Goal: Task Accomplishment & Management: Use online tool/utility

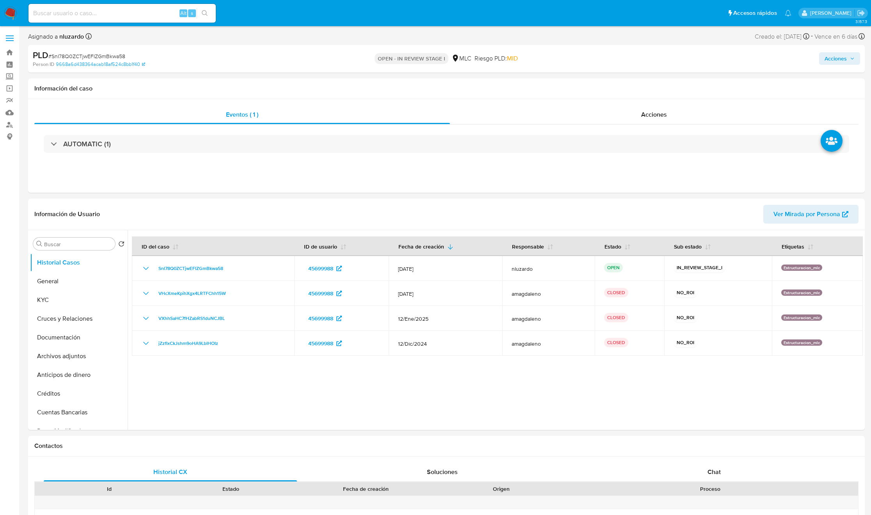
select select "10"
click at [92, 291] on button "KYC" at bounding box center [75, 300] width 91 height 19
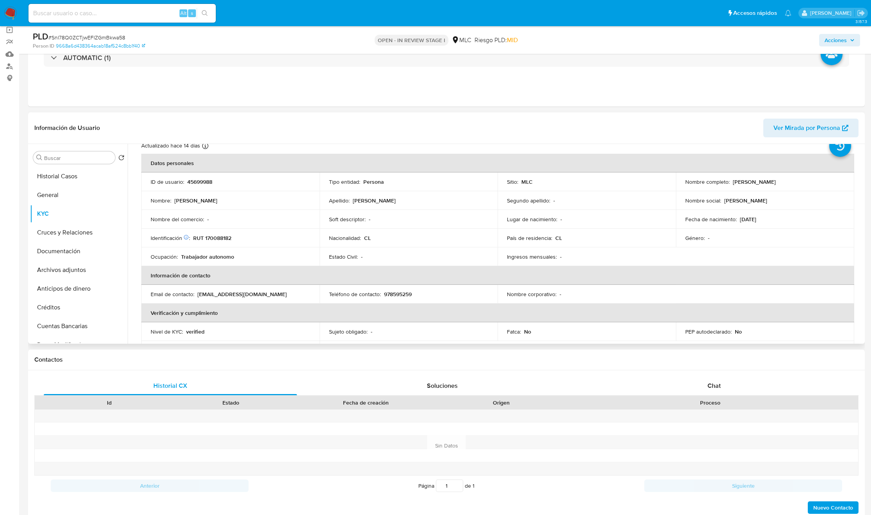
scroll to position [31, 0]
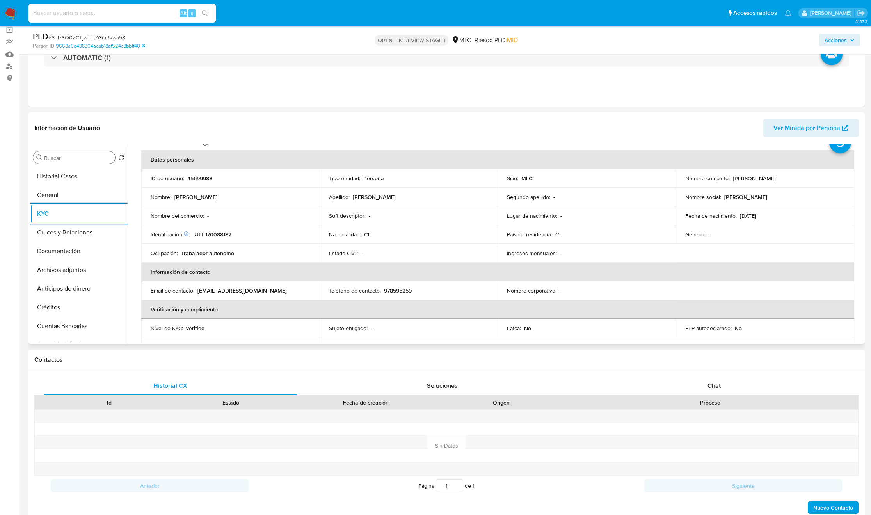
click at [50, 155] on input "Buscar" at bounding box center [78, 158] width 68 height 7
click at [57, 191] on button "Cruces y Relaciones" at bounding box center [75, 195] width 91 height 19
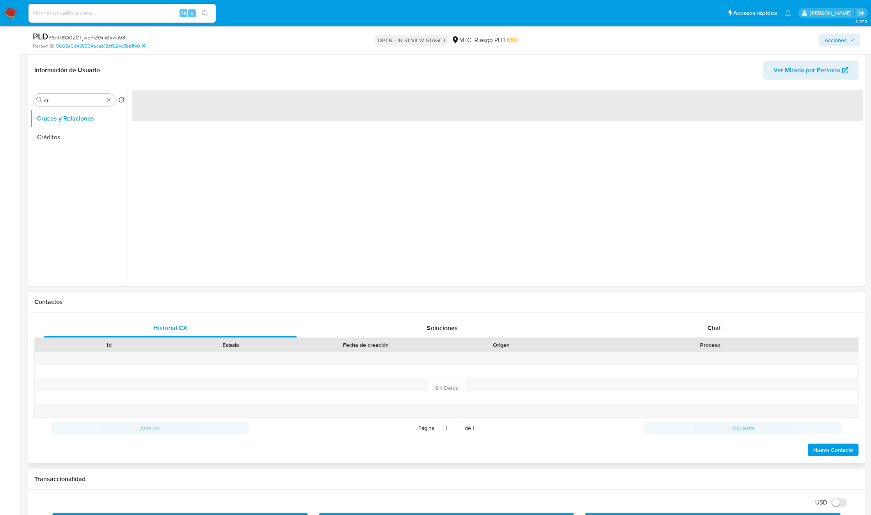
scroll to position [117, 0]
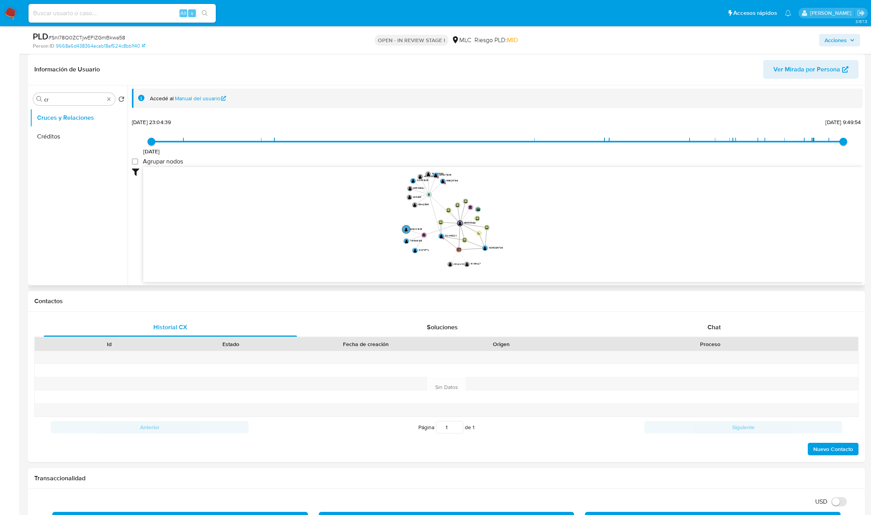
drag, startPoint x: 377, startPoint y: 214, endPoint x: 377, endPoint y: 210, distance: 4.3
click at [377, 210] on icon "user-45699988  45699988 device-658466b634f4de50075b84b9  user-102449824  102…" at bounding box center [503, 223] width 720 height 113
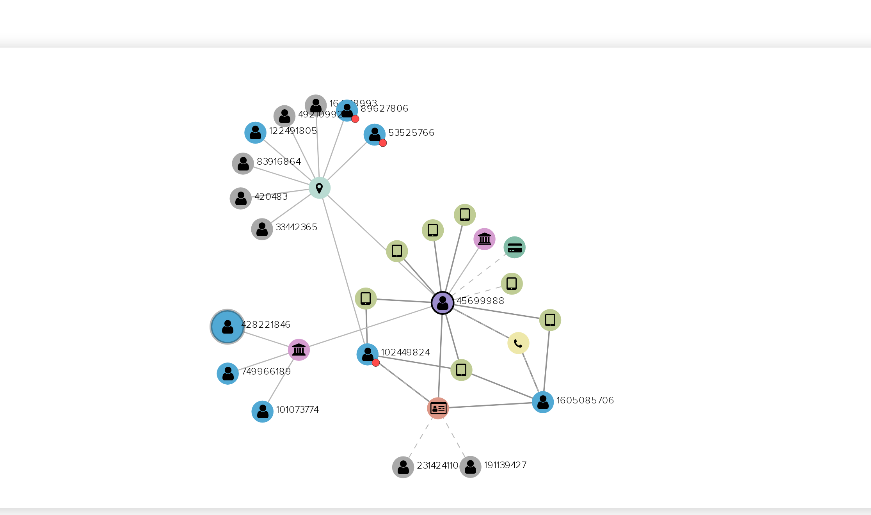
drag, startPoint x: 518, startPoint y: 221, endPoint x: 522, endPoint y: 227, distance: 6.9
click at [522, 227] on icon "user-45699988  45699988 device-658466b634f4de50075b84b9  user-102449824  102…" at bounding box center [503, 223] width 720 height 113
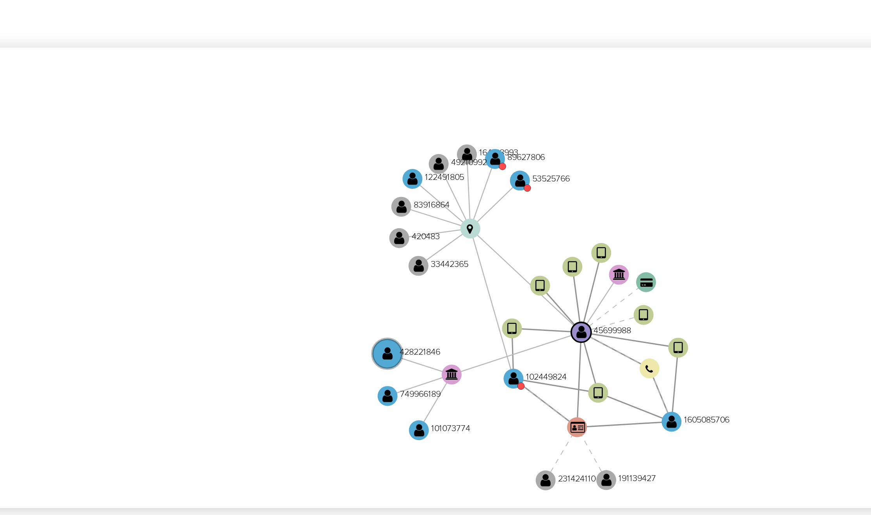
drag, startPoint x: 277, startPoint y: 213, endPoint x: 235, endPoint y: 213, distance: 42.1
click at [235, 213] on icon "user-45699988  45699988 device-658466b634f4de50075b84b9  user-102449824  102…" at bounding box center [503, 223] width 720 height 113
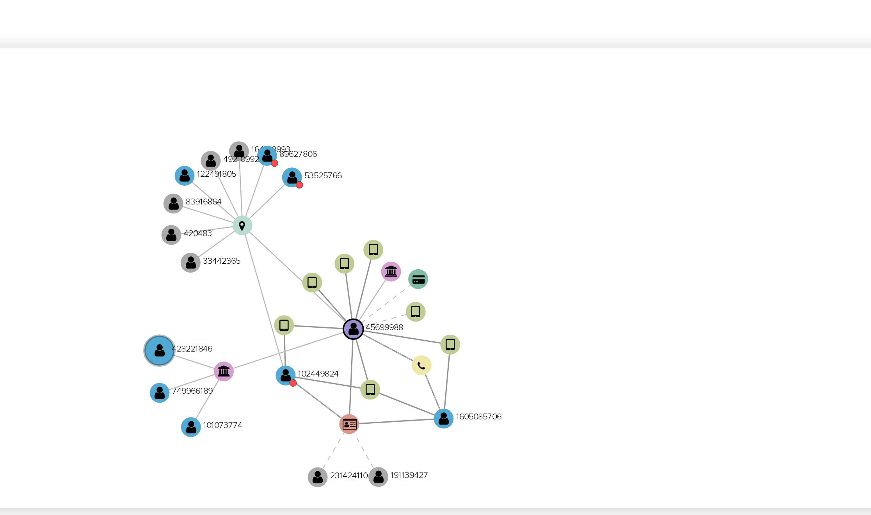
drag, startPoint x: 246, startPoint y: 212, endPoint x: 222, endPoint y: 211, distance: 24.6
click at [222, 211] on icon "user-45699988  45699988 device-658466b634f4de50075b84b9  user-102449824  102…" at bounding box center [503, 223] width 720 height 113
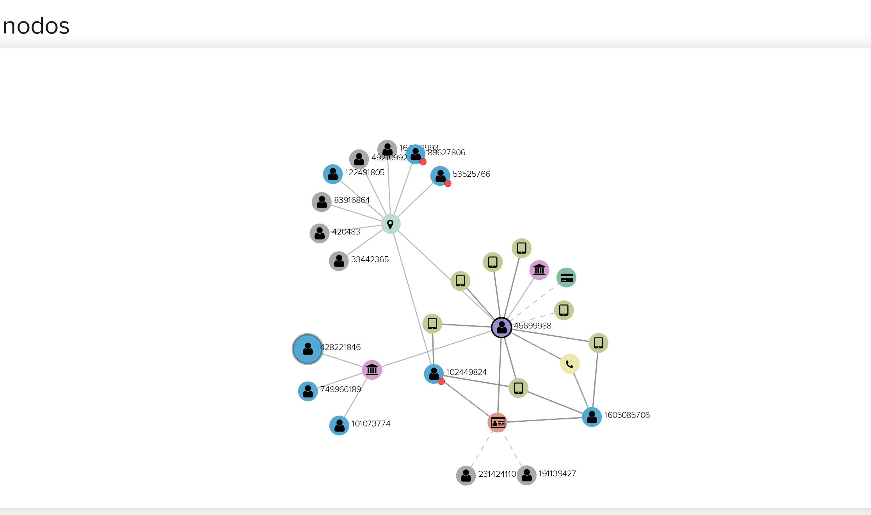
drag, startPoint x: 229, startPoint y: 194, endPoint x: 201, endPoint y: 190, distance: 28.4
click at [201, 190] on icon "user-45699988  45699988 device-658466b634f4de50075b84b9  user-102449824  102…" at bounding box center [503, 223] width 720 height 113
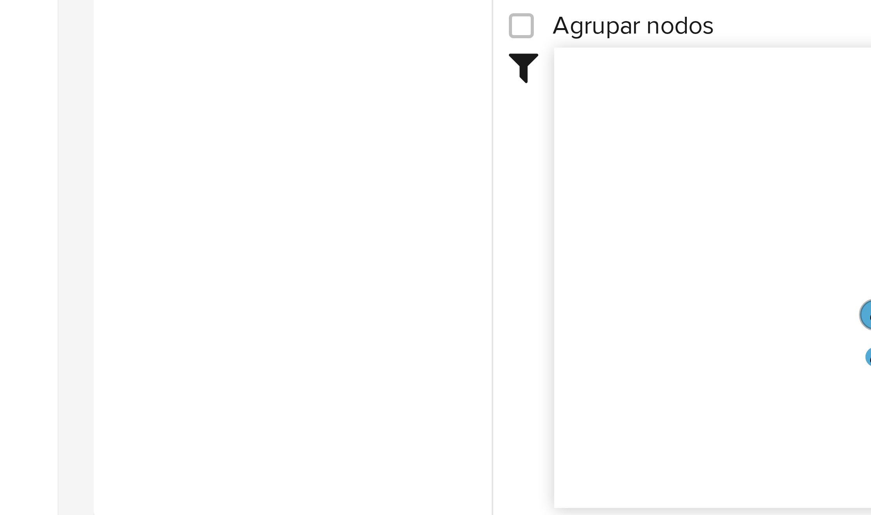
drag, startPoint x: 170, startPoint y: 216, endPoint x: 149, endPoint y: 208, distance: 22.2
click at [151, 209] on icon "user-45699988  45699988 device-658466b634f4de50075b84b9  user-102449824  102…" at bounding box center [503, 223] width 720 height 113
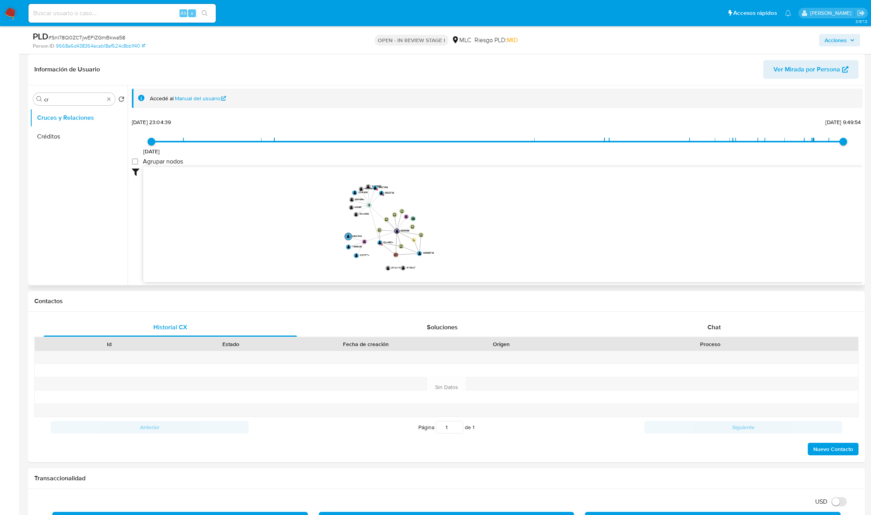
drag, startPoint x: 356, startPoint y: 243, endPoint x: 453, endPoint y: 246, distance: 97.2
click at [455, 246] on icon "user-45699988  45699988 device-658466b634f4de50075b84b9  user-102449824  102…" at bounding box center [503, 223] width 720 height 113
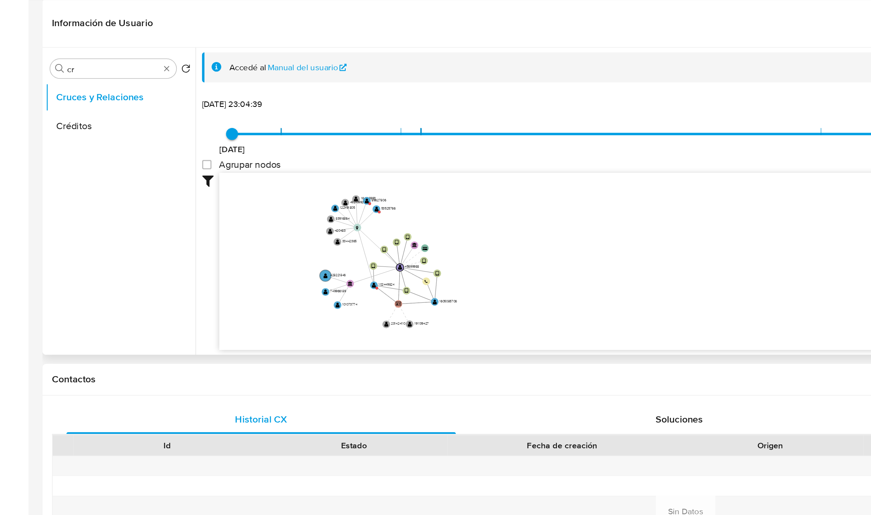
drag, startPoint x: 244, startPoint y: 236, endPoint x: 155, endPoint y: 225, distance: 89.7
click at [155, 225] on icon "user-45699988  45699988 device-658466b634f4de50075b84b9  user-102449824  102…" at bounding box center [503, 223] width 720 height 113
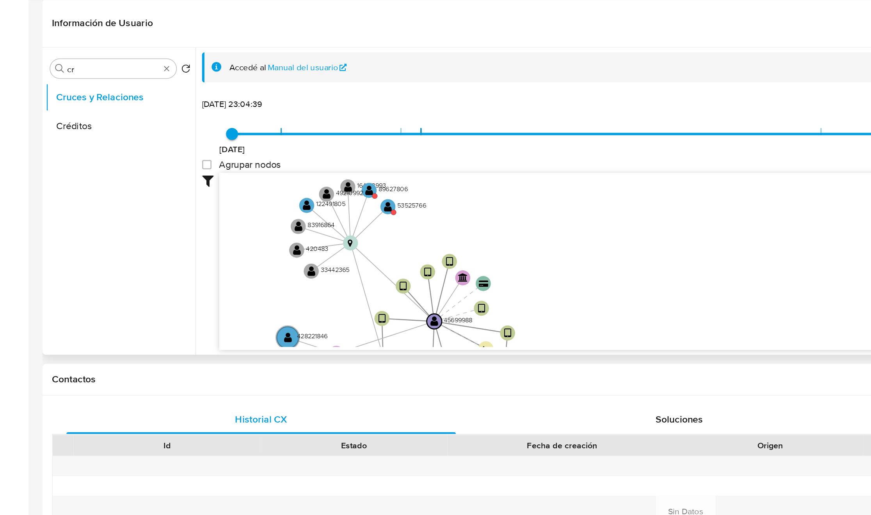
drag, startPoint x: 247, startPoint y: 197, endPoint x: 247, endPoint y: 213, distance: 15.2
click at [247, 213] on icon "user-45699988  45699988 device-658466b634f4de50075b84b9  user-102449824  102…" at bounding box center [503, 223] width 720 height 113
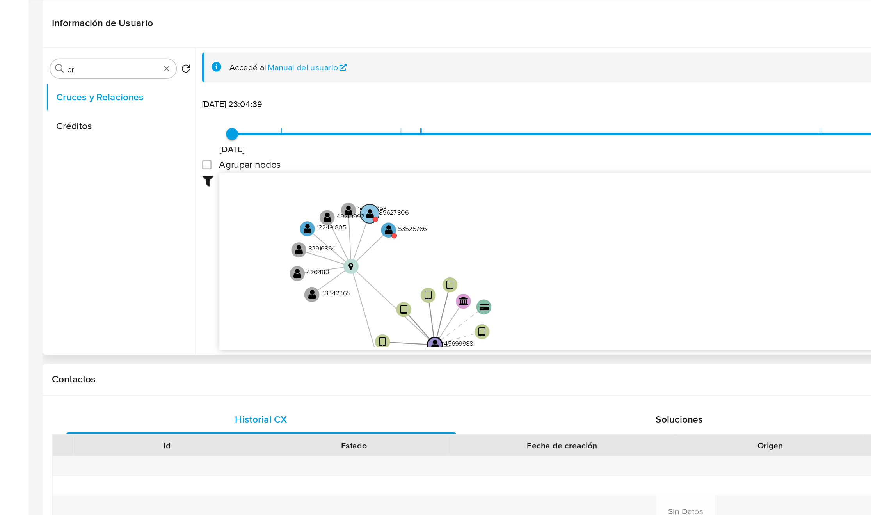
click at [245, 195] on circle at bounding box center [241, 193] width 12 height 12
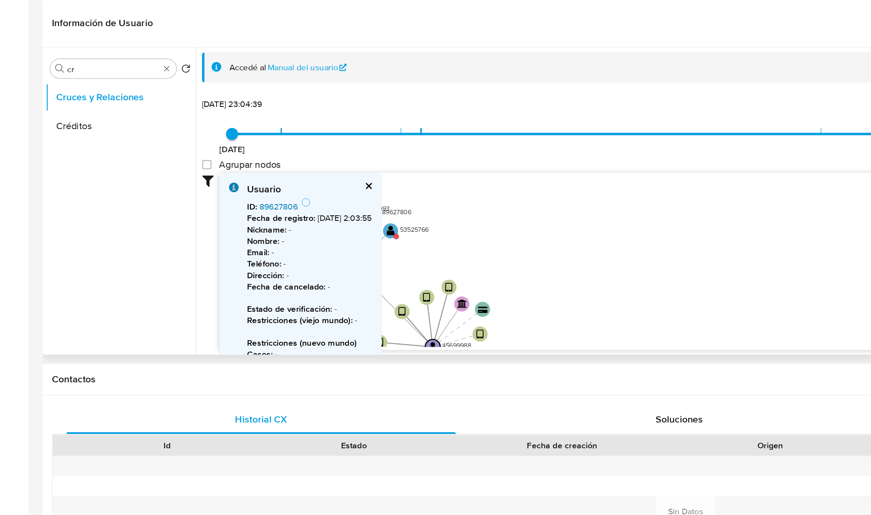
click at [184, 188] on link "89627806" at bounding box center [181, 189] width 25 height 8
click at [331, 205] on icon "user-45699988  45699988 device-658466b634f4de50075b84b9  user-102449824  102…" at bounding box center [503, 223] width 720 height 113
click at [260, 201] on icon "user-45699988  45699988 device-658466b634f4de50075b84b9  user-102449824  102…" at bounding box center [503, 223] width 720 height 113
click at [257, 203] on circle at bounding box center [255, 205] width 12 height 12
click at [187, 190] on link "53525766" at bounding box center [181, 189] width 25 height 8
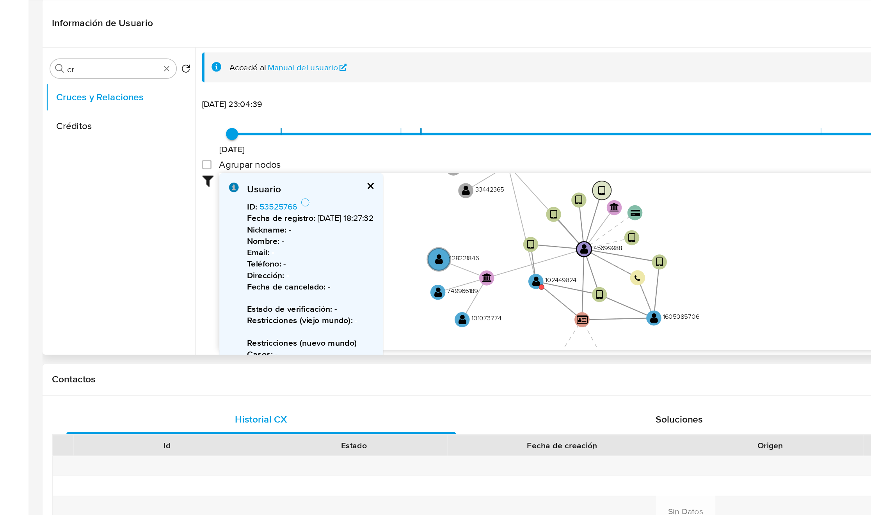
drag, startPoint x: 381, startPoint y: 204, endPoint x: 392, endPoint y: 171, distance: 35.3
click at [418, 141] on div "19/11/2020 19/11/2020, 23:04:39 6/8/2025, 9:49:54 Agrupar nodos Filtros Confian…" at bounding box center [497, 199] width 731 height 166
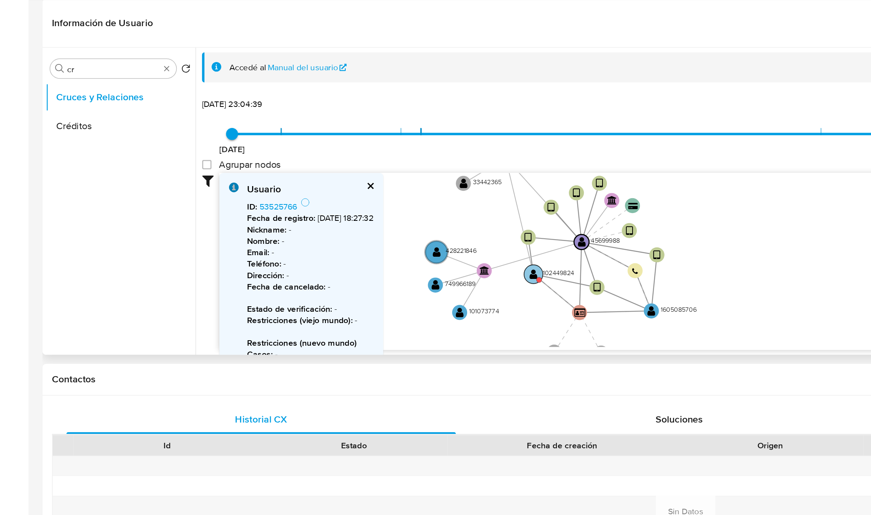
click at [348, 231] on text "" at bounding box center [347, 232] width 5 height 7
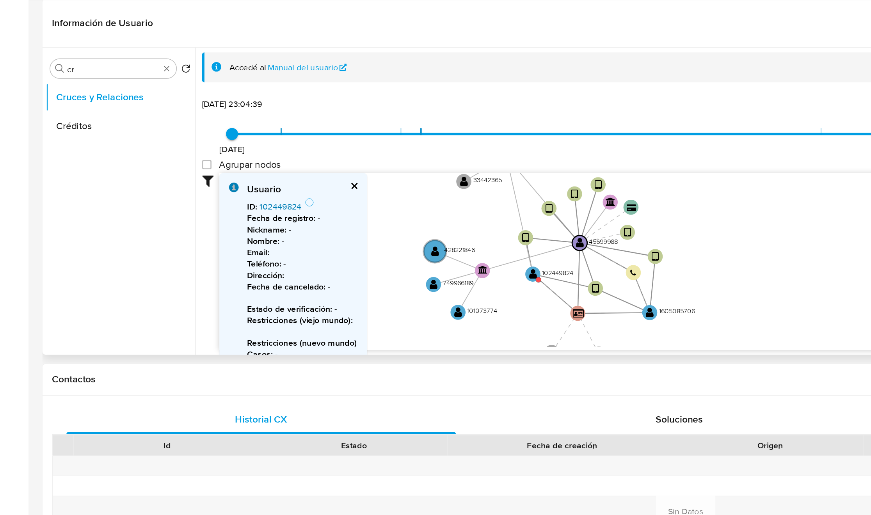
click at [190, 189] on link "102449824" at bounding box center [182, 189] width 27 height 8
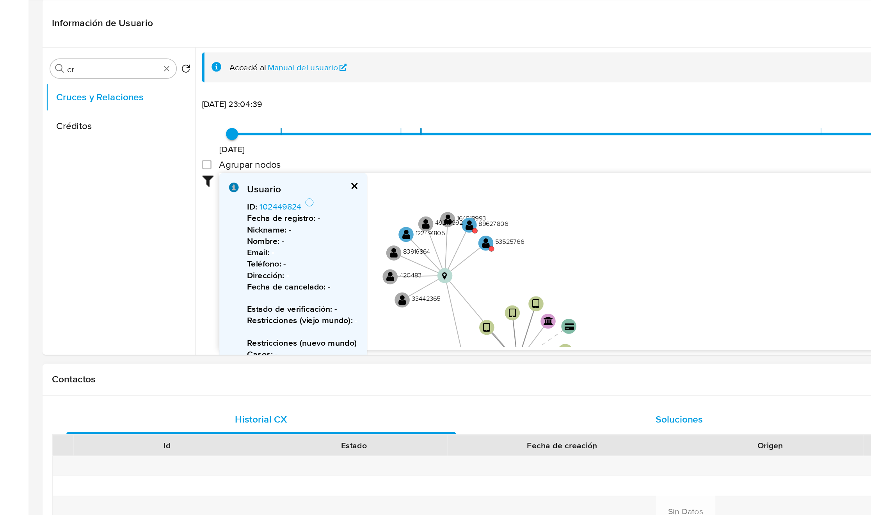
drag, startPoint x: 474, startPoint y: 251, endPoint x: 433, endPoint y: 333, distance: 92.1
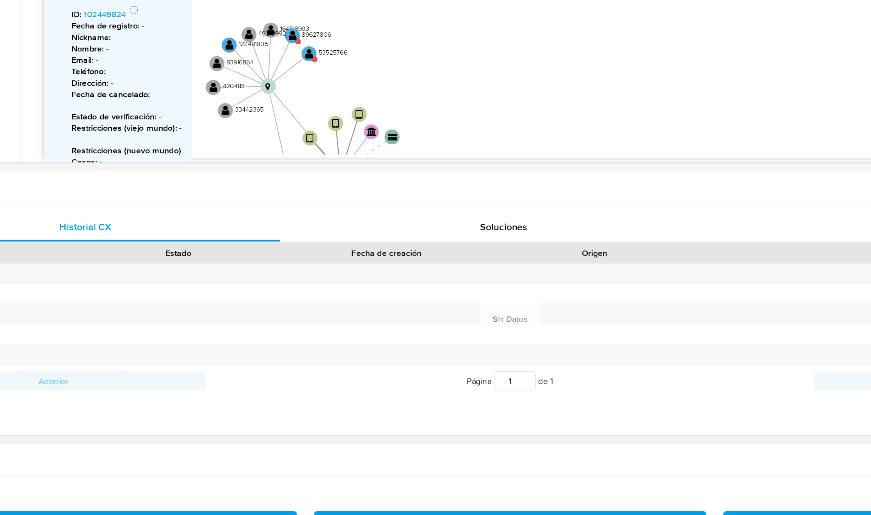
scroll to position [120, 0]
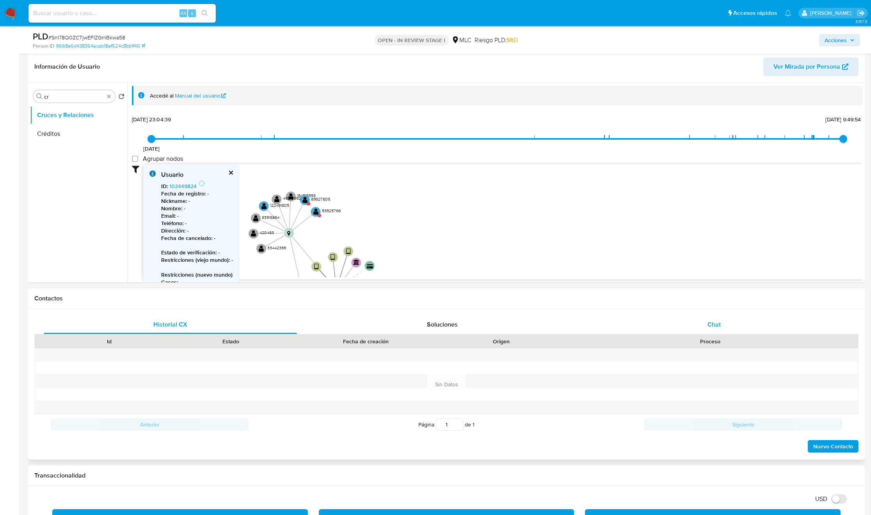
click at [703, 322] on div "Chat" at bounding box center [714, 324] width 253 height 19
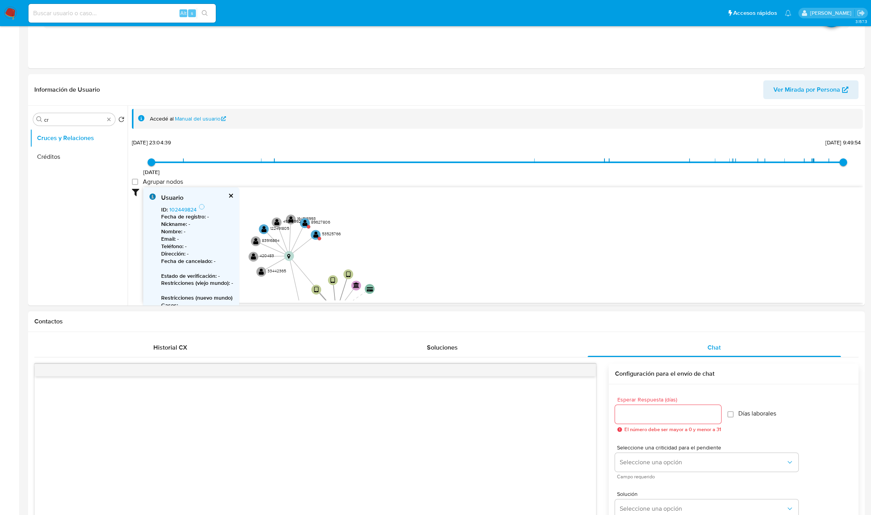
scroll to position [0, 0]
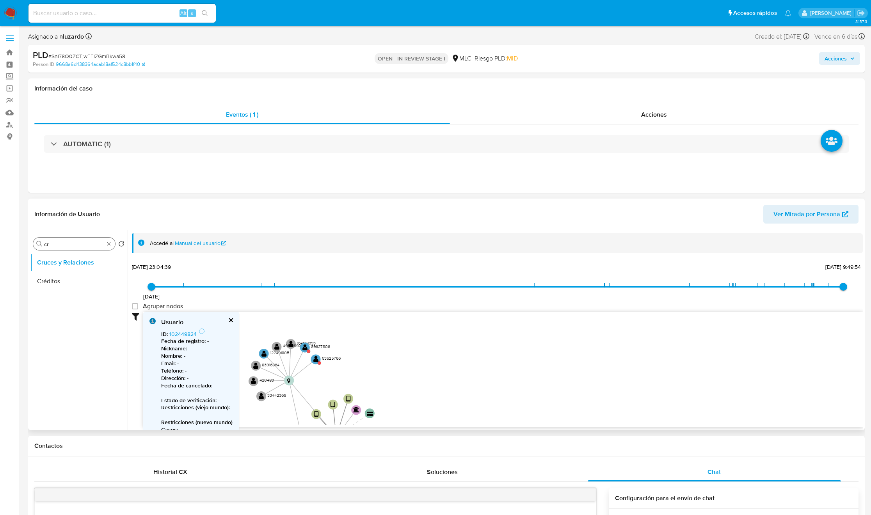
click at [65, 244] on input "cr" at bounding box center [74, 244] width 60 height 7
type input "DOC"
click at [66, 294] on ul "Cruces y Relaciones Documentación" at bounding box center [79, 341] width 98 height 176
click at [69, 283] on button "Documentación" at bounding box center [75, 281] width 91 height 19
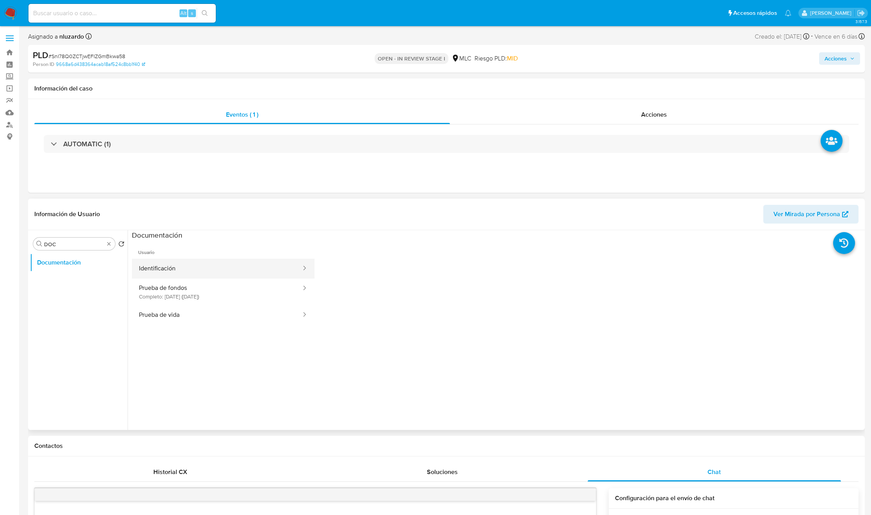
click at [201, 277] on button "Identificación" at bounding box center [217, 269] width 170 height 20
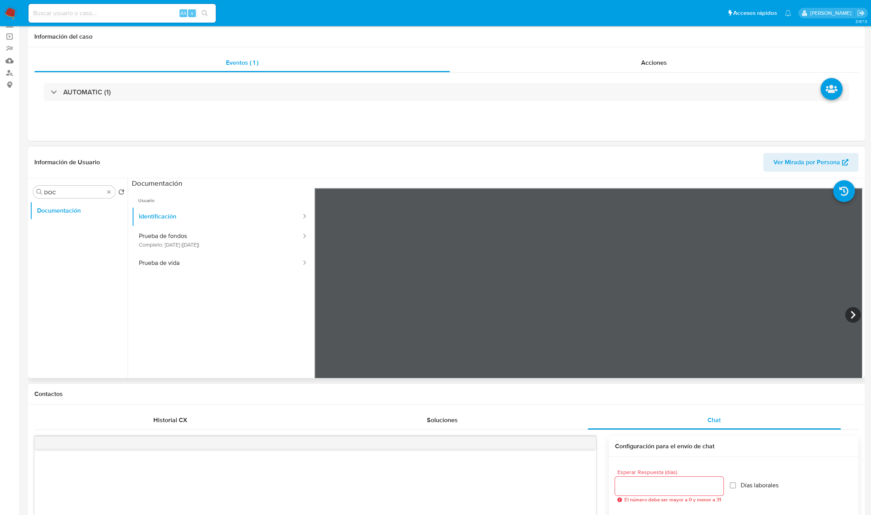
scroll to position [59, 0]
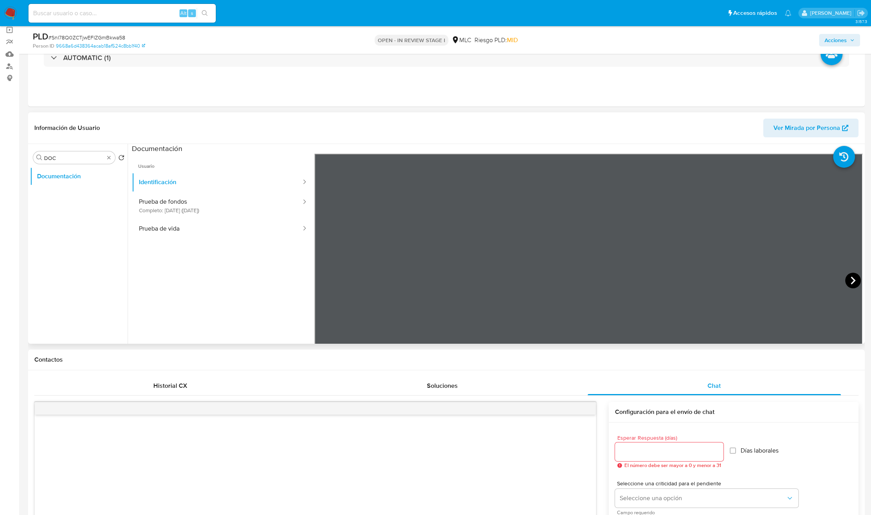
click at [845, 278] on icon at bounding box center [853, 281] width 16 height 16
click at [212, 206] on button "Prueba de fondos Completo: 21/05/2025 (hace 3 meses)" at bounding box center [217, 205] width 170 height 27
click at [465, 128] on div "Información de Usuario Ver Mirada por Persona Buscar DOC Volver al orden por de…" at bounding box center [446, 227] width 837 height 231
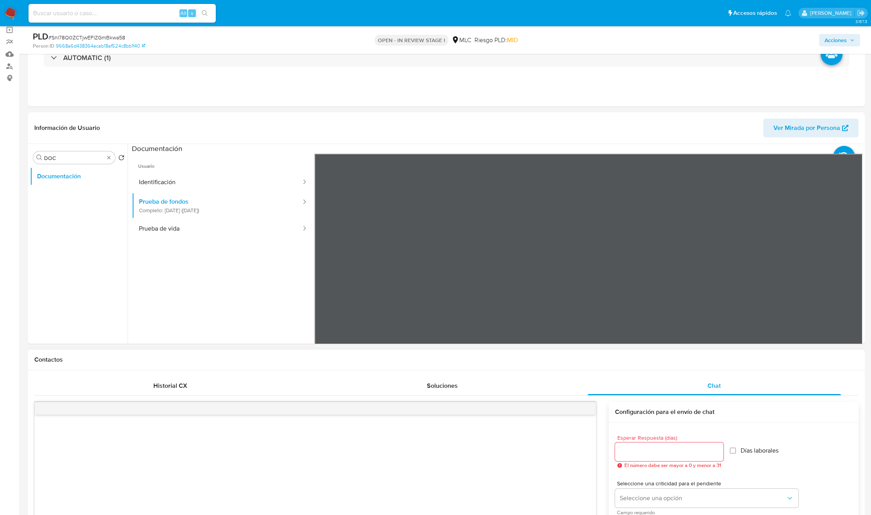
drag, startPoint x: 234, startPoint y: 268, endPoint x: 404, endPoint y: 114, distance: 229.3
click at [234, 268] on ul "Usuario Identificación Prueba de fondos Completo: 21/05/2025 (hace 3 meses) Pru…" at bounding box center [223, 266] width 183 height 225
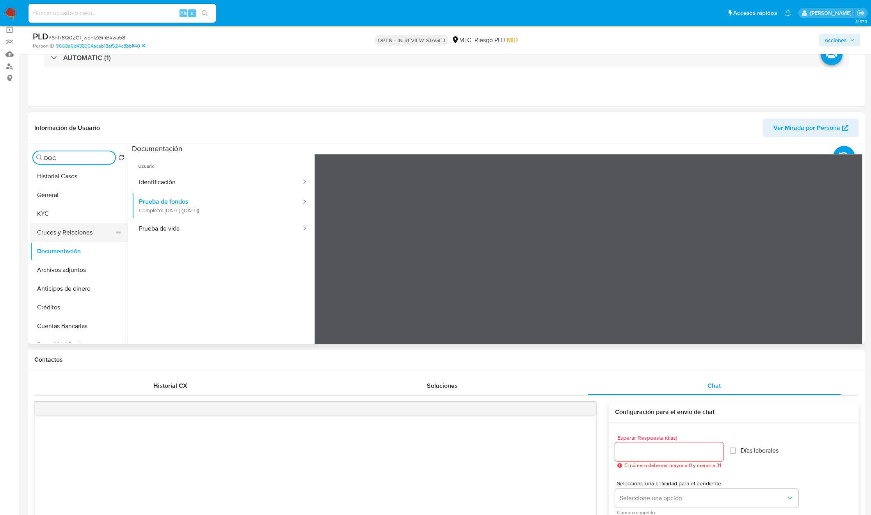
click at [71, 227] on button "Cruces y Relaciones" at bounding box center [75, 232] width 91 height 19
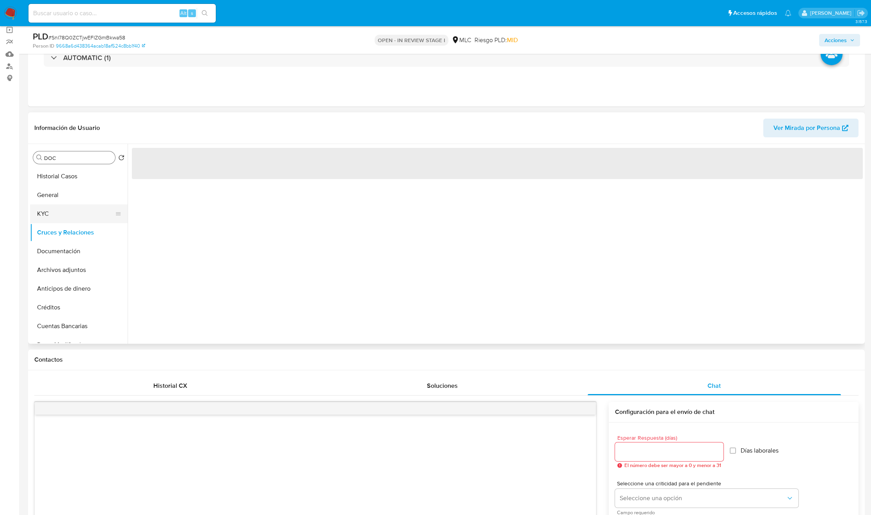
click at [73, 215] on button "KYC" at bounding box center [75, 213] width 91 height 19
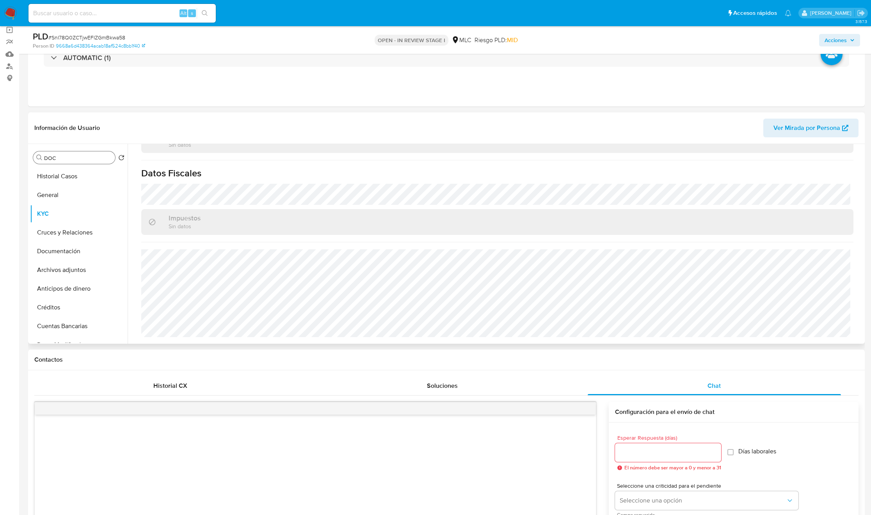
scroll to position [0, 0]
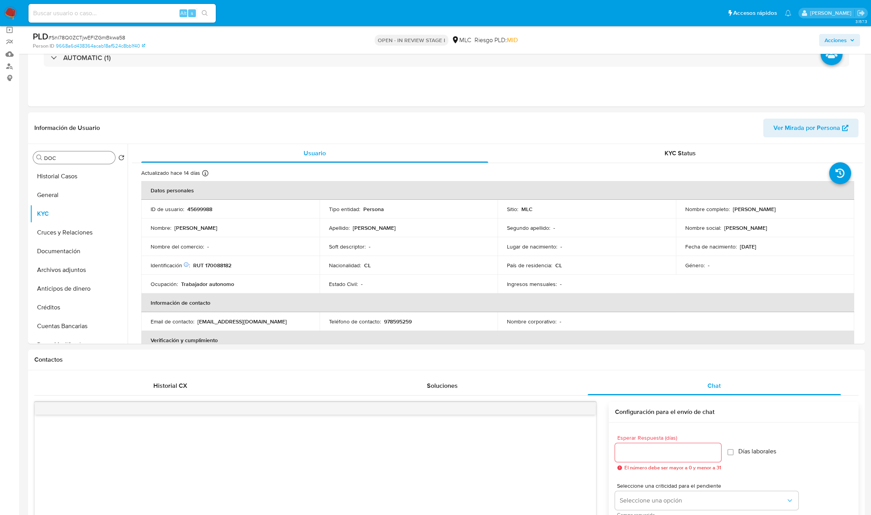
click at [54, 158] on input "DOC" at bounding box center [78, 158] width 68 height 7
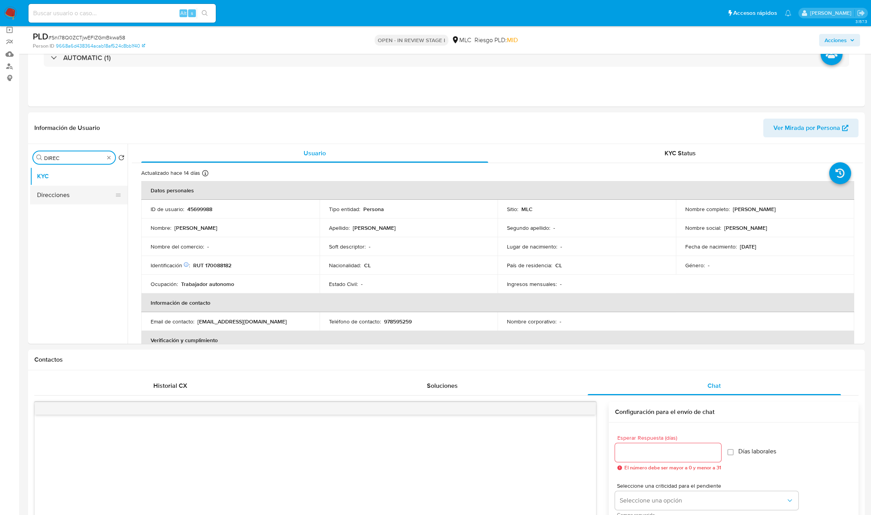
type input "DIREC"
click at [61, 189] on button "Direcciones" at bounding box center [75, 195] width 91 height 19
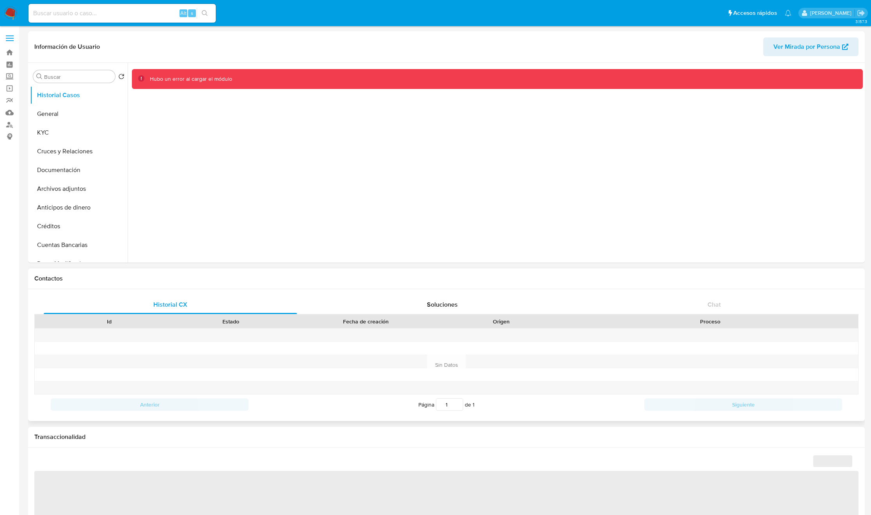
select select "10"
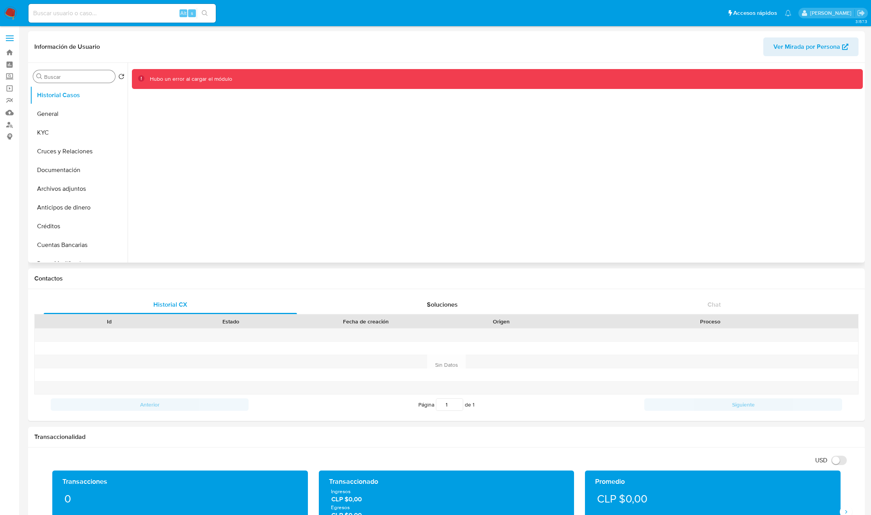
click at [84, 78] on input "Buscar" at bounding box center [78, 76] width 68 height 7
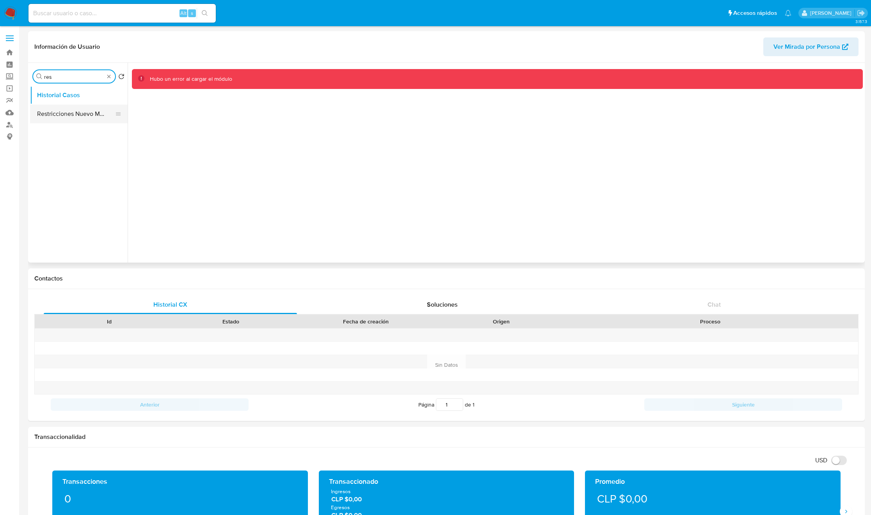
type input "res"
click at [82, 113] on button "Restricciones Nuevo Mundo" at bounding box center [75, 114] width 91 height 19
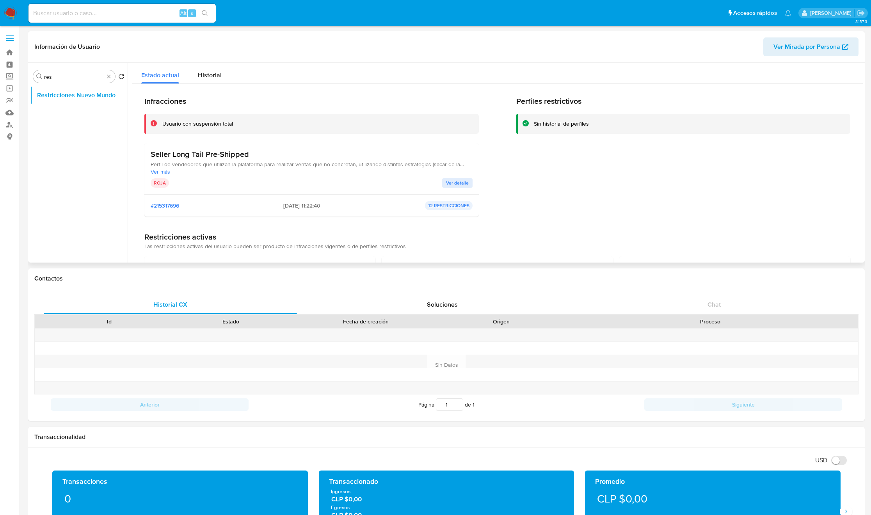
click at [176, 157] on h3 "Seller Long Tail Pre-Shipped" at bounding box center [312, 154] width 322 height 10
click at [174, 167] on span "Perfil de vendedores que utilizan la plataforma para realizar ventas que no con…" at bounding box center [312, 164] width 322 height 7
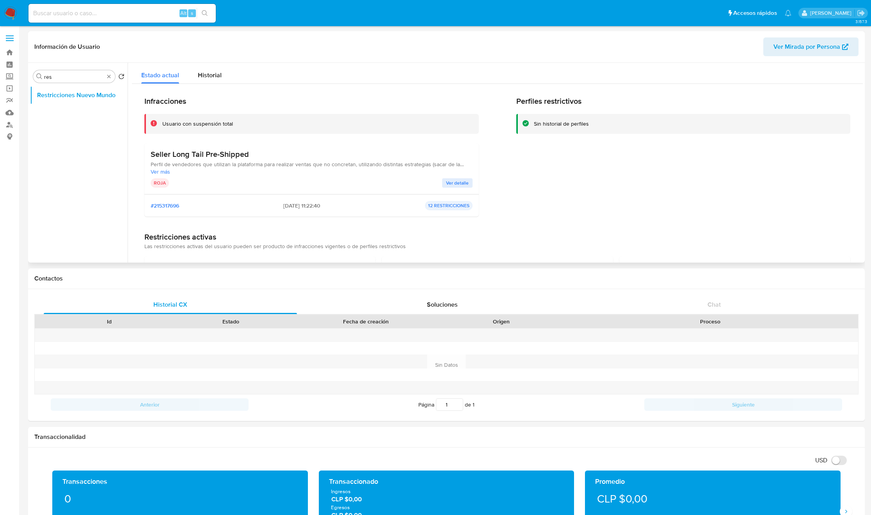
click at [174, 167] on span "Perfil de vendedores que utilizan la plataforma para realizar ventas que no con…" at bounding box center [312, 164] width 322 height 7
click at [250, 170] on span "Ver más" at bounding box center [312, 171] width 322 height 7
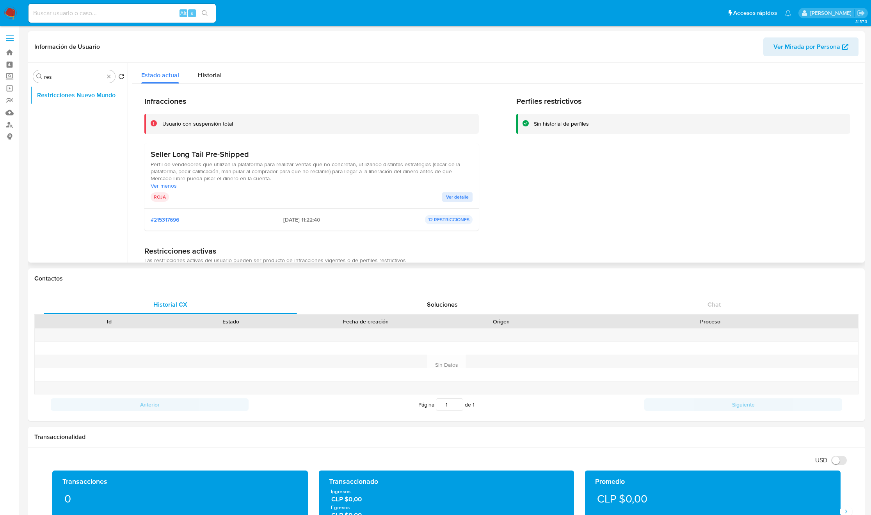
click at [250, 170] on span "Perfil de vendedores que utilizan la plataforma para realizar ventas que no con…" at bounding box center [312, 171] width 322 height 21
click at [277, 179] on span "Perfil de vendedores que utilizan la plataforma para realizar ventas que no con…" at bounding box center [312, 171] width 322 height 21
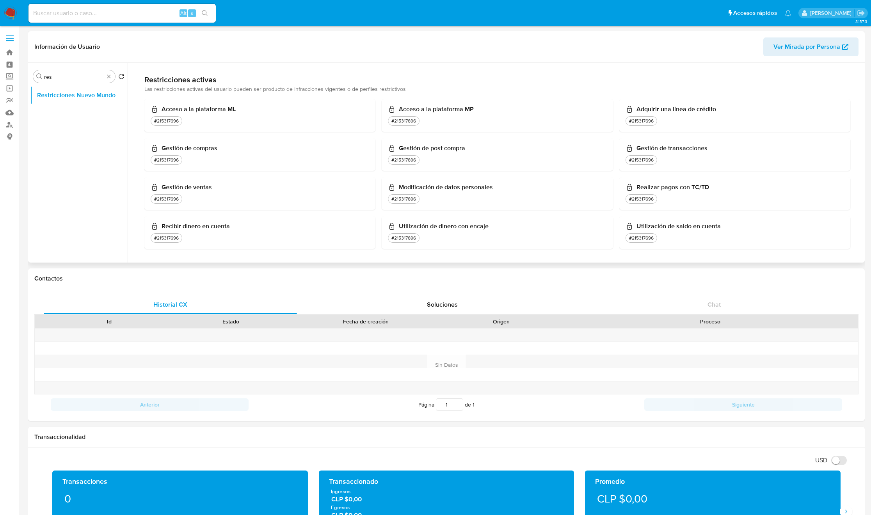
scroll to position [174, 0]
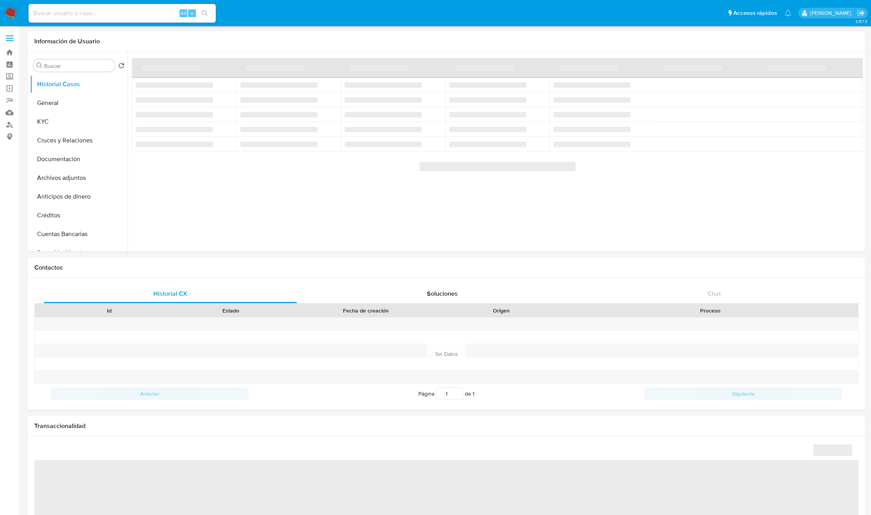
select select "10"
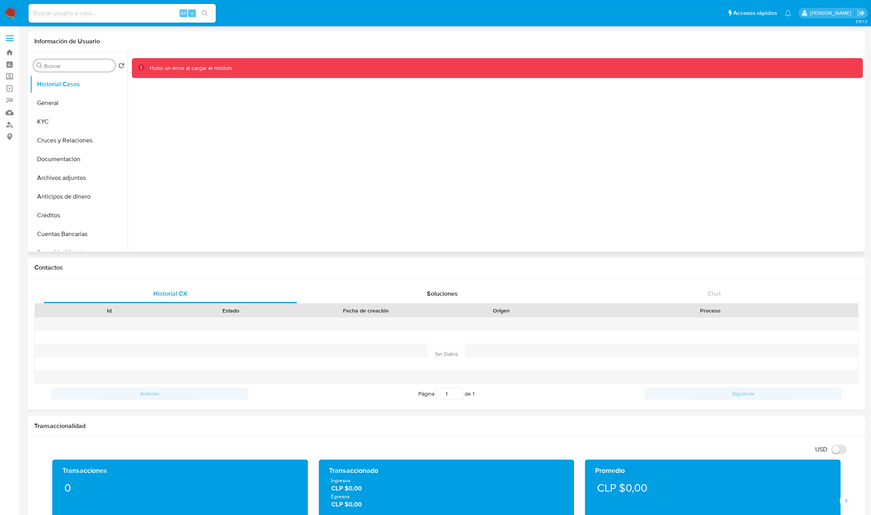
click at [59, 60] on div "Buscar" at bounding box center [74, 65] width 82 height 12
click at [61, 66] on input "Buscar" at bounding box center [78, 65] width 68 height 7
type input "res"
click at [70, 104] on button "Restricciones Nuevo Mundo" at bounding box center [75, 103] width 91 height 19
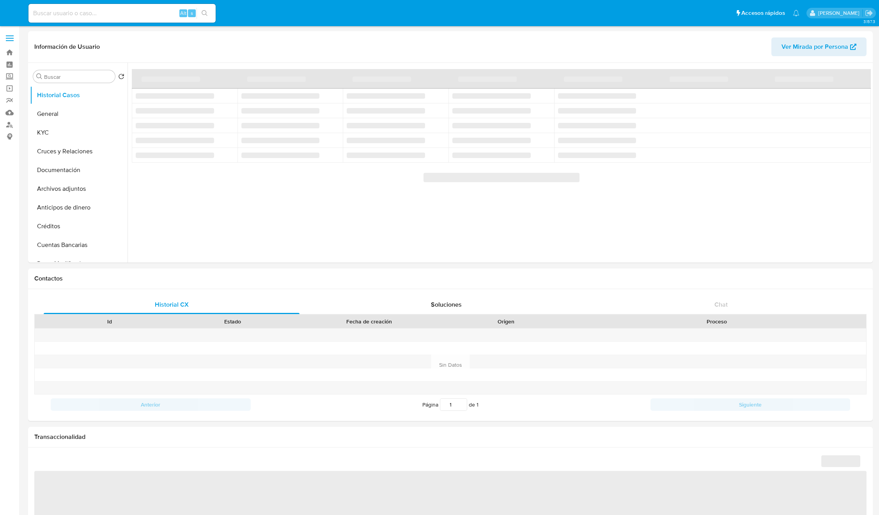
select select "10"
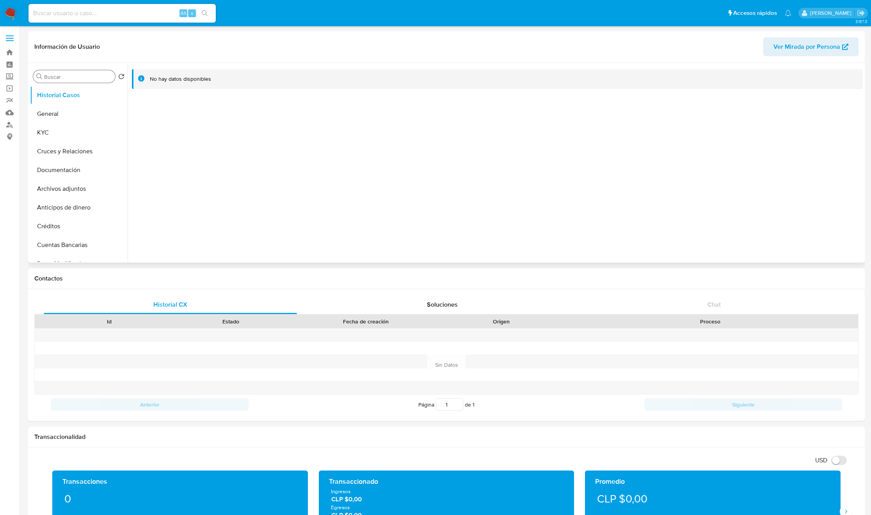
click at [81, 74] on input "Buscar" at bounding box center [78, 76] width 68 height 7
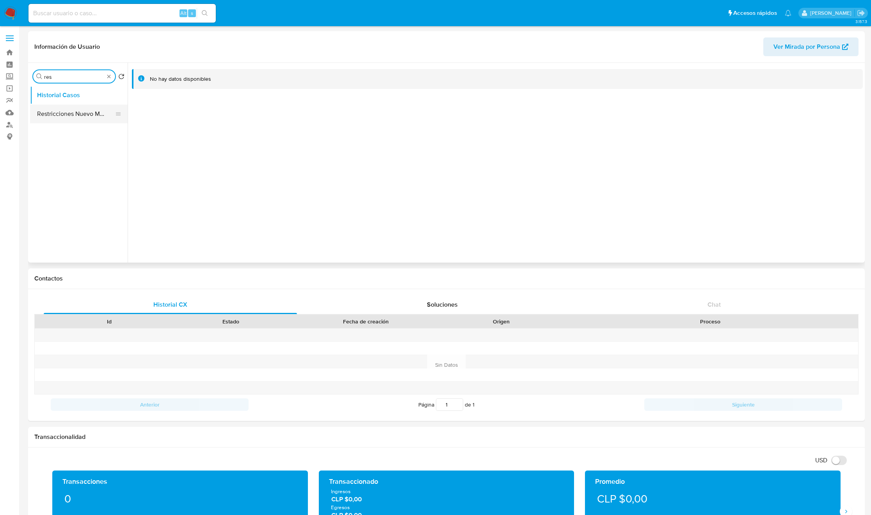
type input "res"
click at [85, 114] on button "Restricciones Nuevo Mundo" at bounding box center [75, 114] width 91 height 19
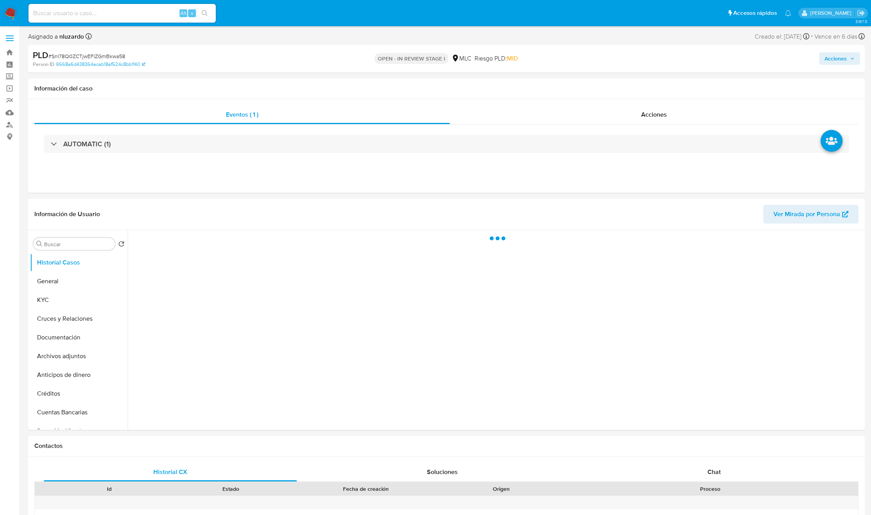
select select "10"
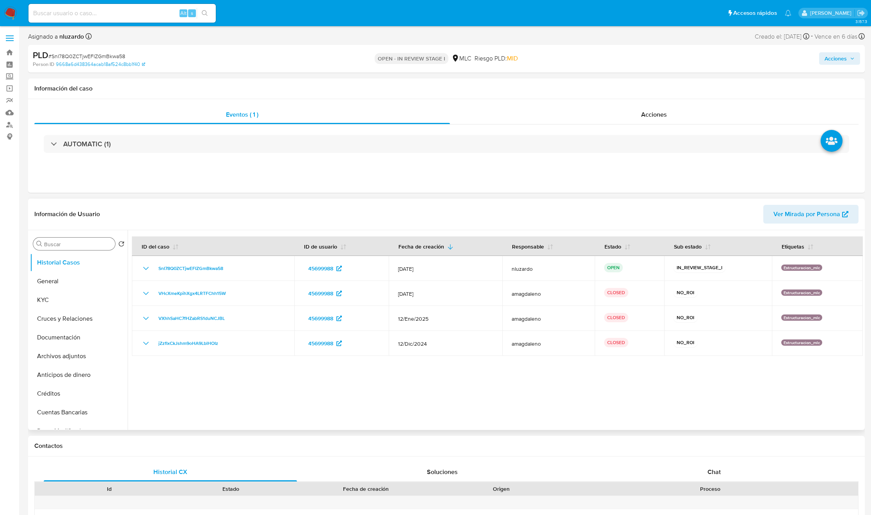
click at [94, 246] on input "Buscar" at bounding box center [78, 244] width 68 height 7
type input "DIREC"
click at [65, 281] on button "Direcciones" at bounding box center [75, 281] width 91 height 19
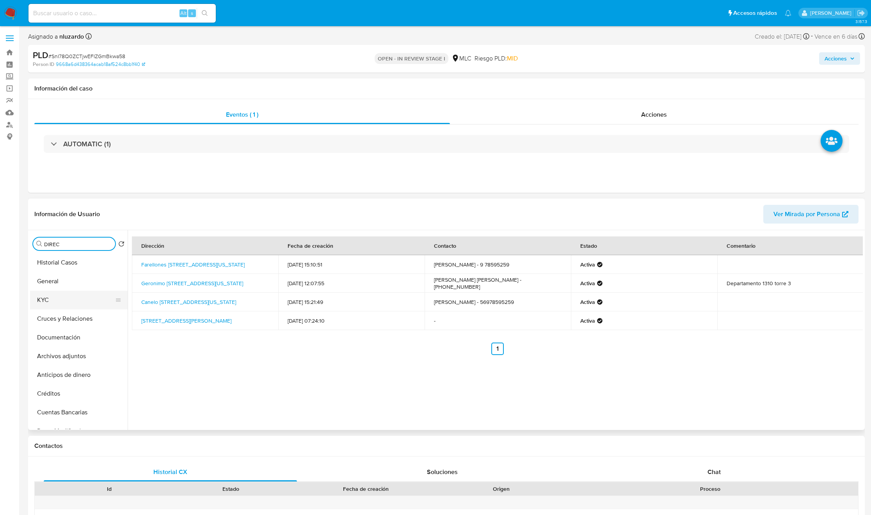
click at [79, 291] on button "KYC" at bounding box center [75, 300] width 91 height 19
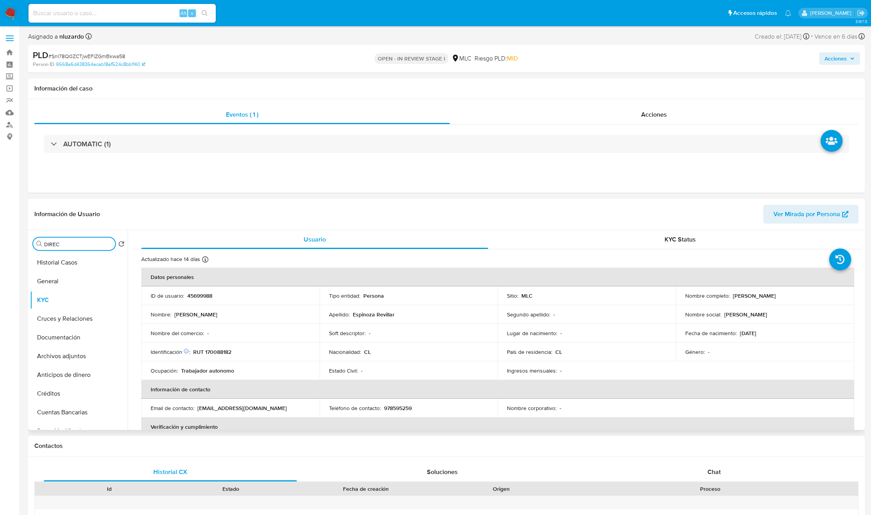
click at [75, 245] on input "DIREC" at bounding box center [78, 244] width 68 height 7
click at [68, 286] on button "Archivos adjuntos" at bounding box center [75, 281] width 91 height 19
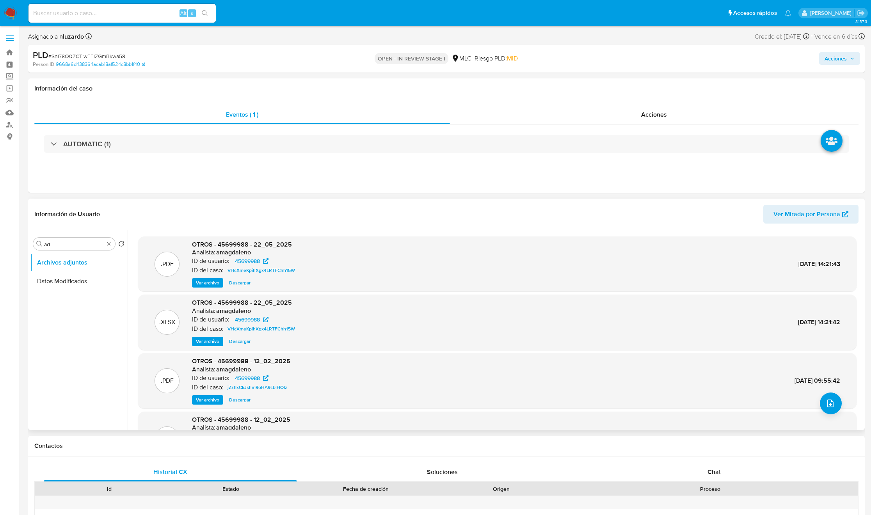
click at [207, 282] on span "Ver archivo" at bounding box center [207, 283] width 23 height 8
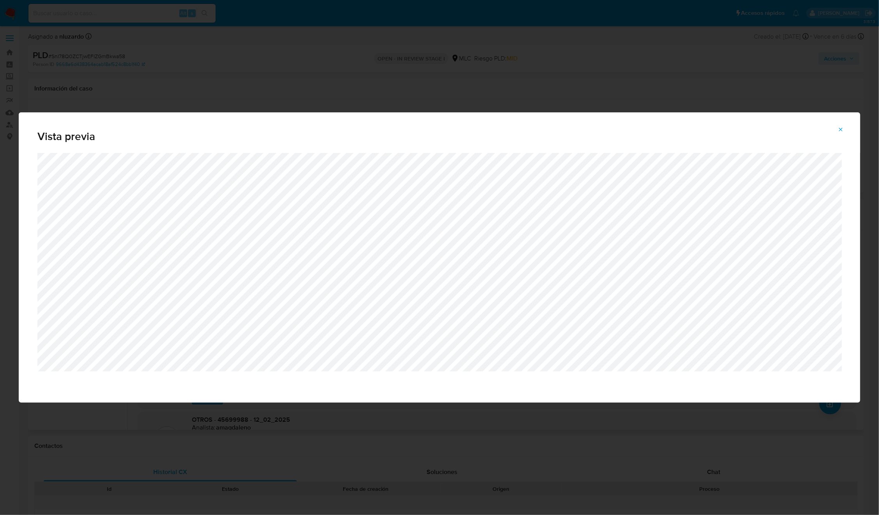
click at [402, 431] on div "Vista previa" at bounding box center [439, 257] width 879 height 515
click at [846, 128] on button "Attachment preview" at bounding box center [841, 129] width 17 height 12
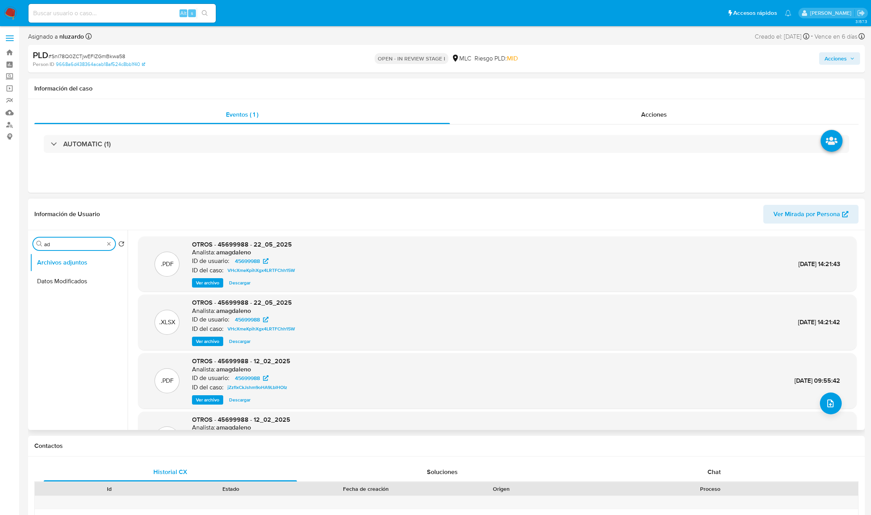
click at [54, 245] on input "ad" at bounding box center [74, 244] width 60 height 7
drag, startPoint x: 64, startPoint y: 306, endPoint x: 64, endPoint y: 287, distance: 18.4
click at [64, 304] on ul "Archivos adjuntos Direcciones" at bounding box center [79, 341] width 98 height 176
click at [64, 287] on button "Direcciones" at bounding box center [75, 281] width 91 height 19
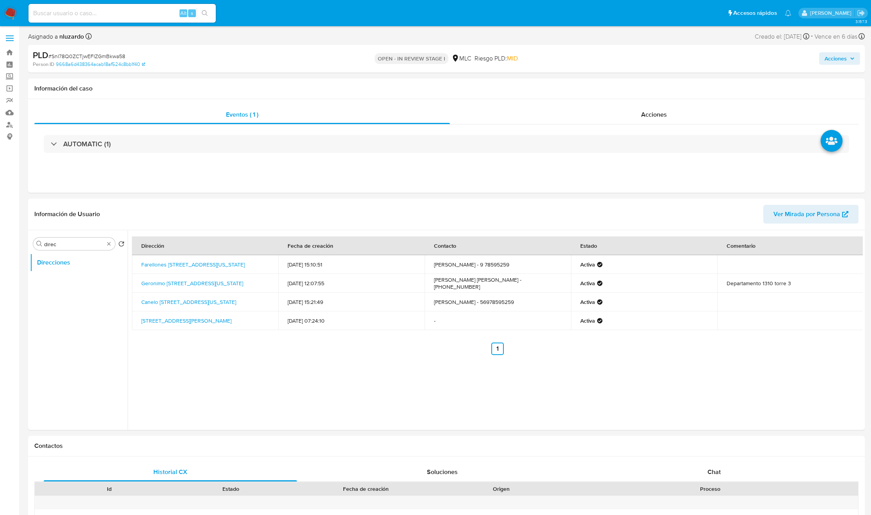
click at [203, 378] on div "Dirección Fecha de creación Contacto Estado Comentario Farellones 2411, La Flor…" at bounding box center [495, 330] width 735 height 200
click at [665, 110] on span "Acciones" at bounding box center [654, 114] width 26 height 9
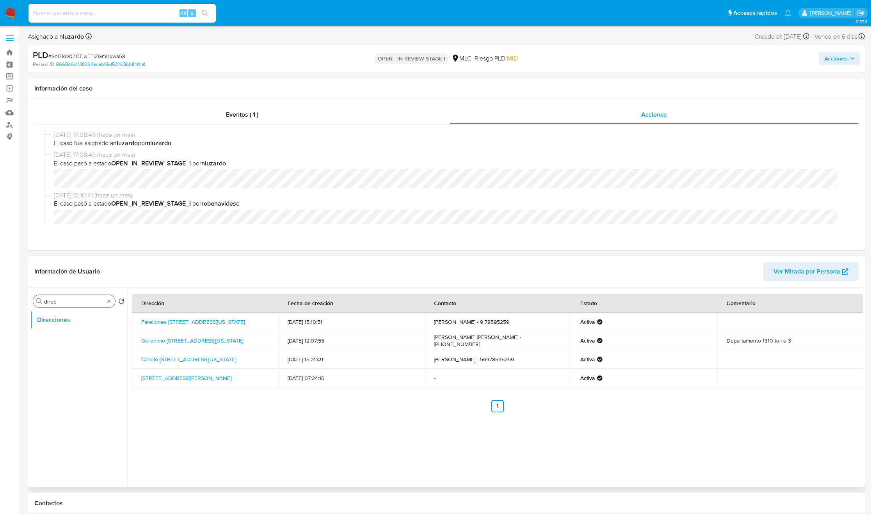
click at [81, 302] on input "direc" at bounding box center [74, 301] width 60 height 7
type input "AD"
click at [88, 330] on button "Datos Modificados" at bounding box center [75, 338] width 91 height 19
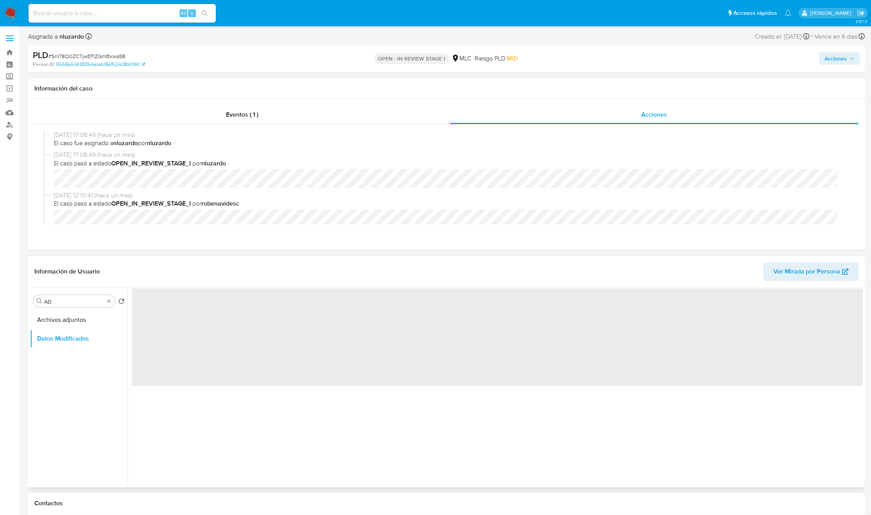
click at [85, 309] on div "Buscar AD Volver al orden por defecto Archivos adjuntos Datos Modificados" at bounding box center [79, 388] width 98 height 199
click at [78, 316] on button "Archivos adjuntos" at bounding box center [75, 320] width 91 height 19
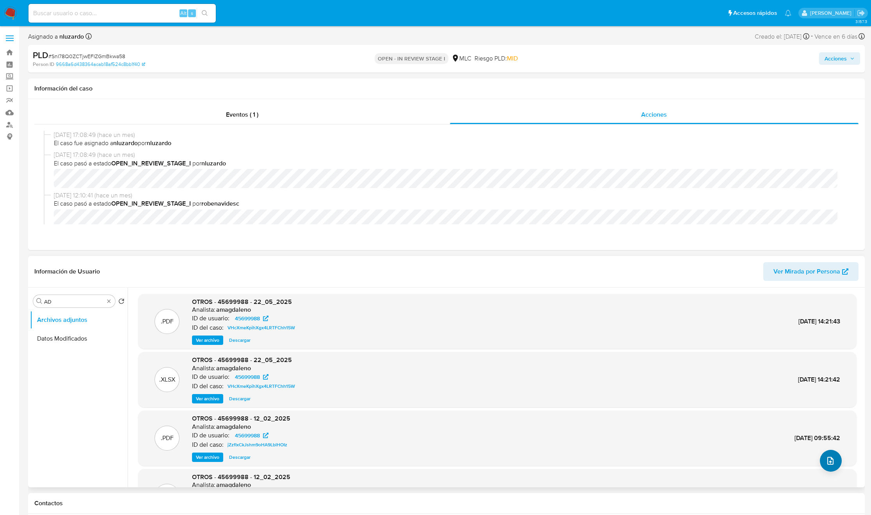
drag, startPoint x: 837, startPoint y: 469, endPoint x: 830, endPoint y: 462, distance: 10.2
click at [832, 465] on div ".PDF OTROS - 45699988 - 22_05_2025 Analista: amagdaleno ID de usuario: 45699988…" at bounding box center [497, 409] width 718 height 230
click at [829, 460] on icon "upload-file" at bounding box center [830, 461] width 6 height 8
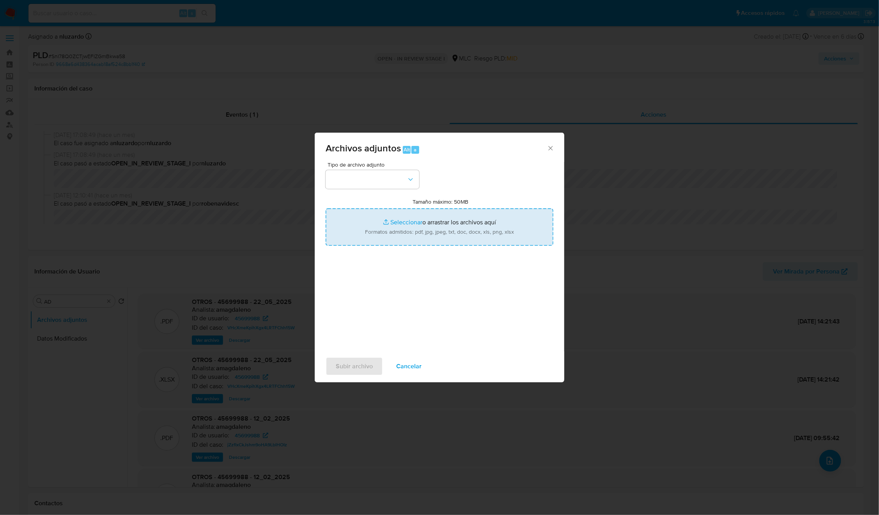
type input "C:\fakepath\45699988 - Tablas Transaccionales 2025 v1.2.xlsx"
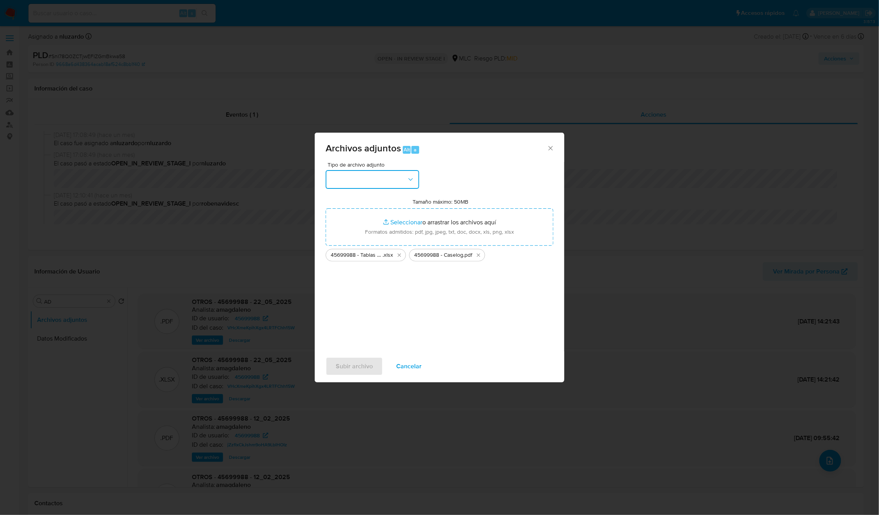
click at [414, 186] on button "button" at bounding box center [373, 179] width 94 height 19
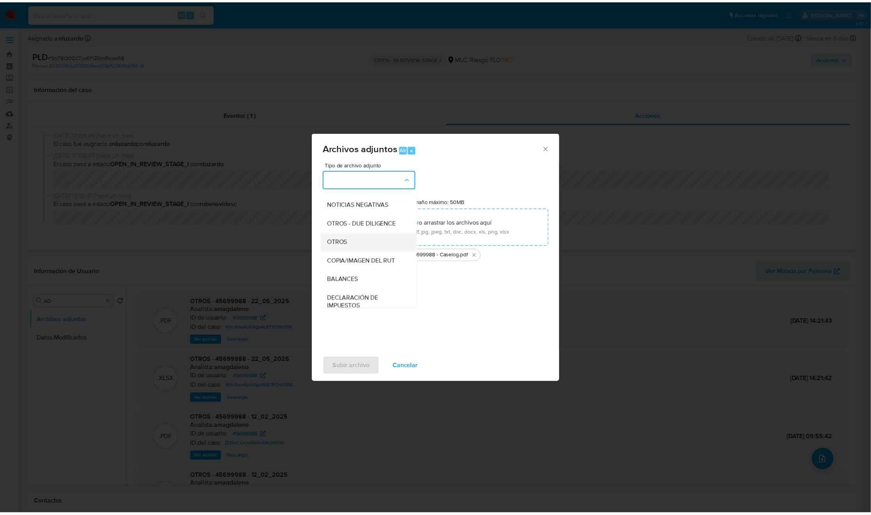
scroll to position [90, 0]
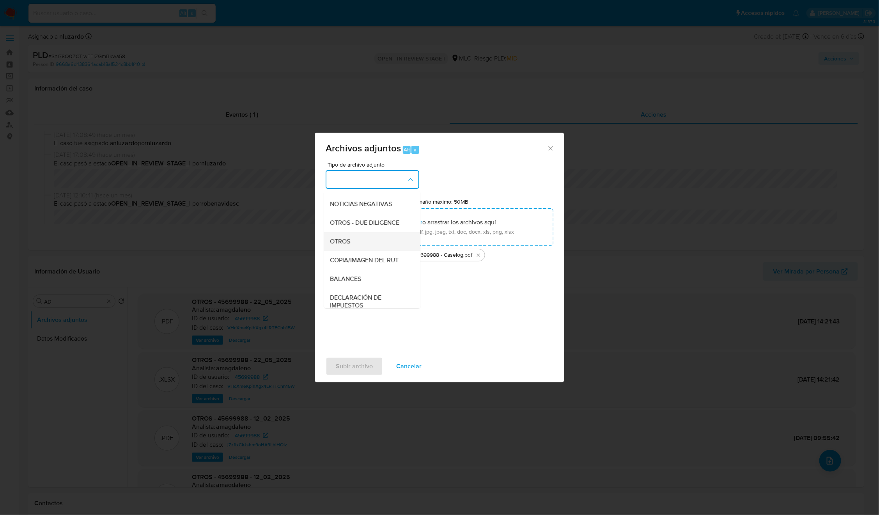
click at [352, 249] on div "OTROS" at bounding box center [370, 241] width 80 height 19
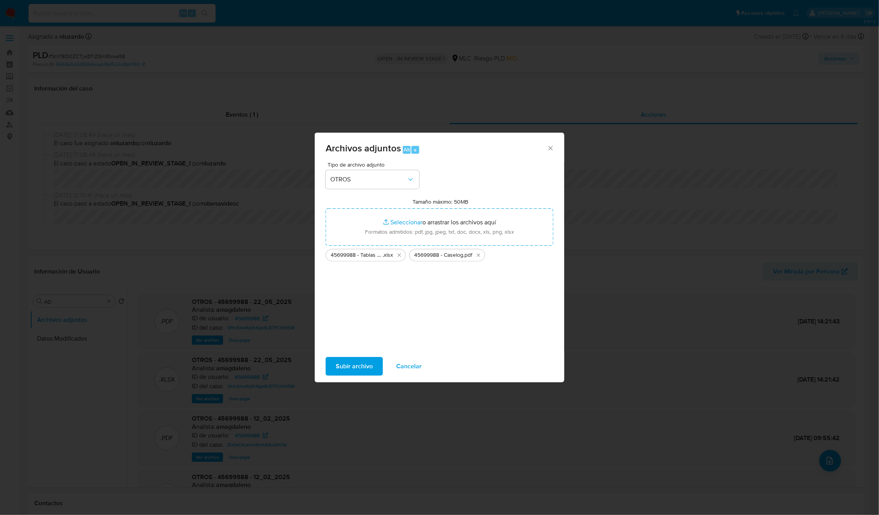
click at [362, 376] on div "Subir archivo Cancelar" at bounding box center [440, 367] width 250 height 30
click at [363, 371] on span "Subir archivo" at bounding box center [354, 366] width 37 height 17
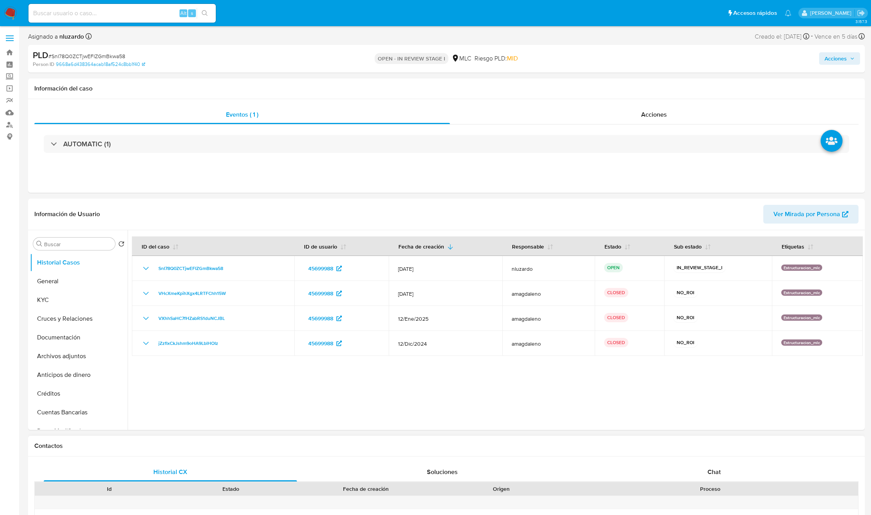
select select "10"
click at [620, 121] on div "Acciones" at bounding box center [654, 114] width 409 height 19
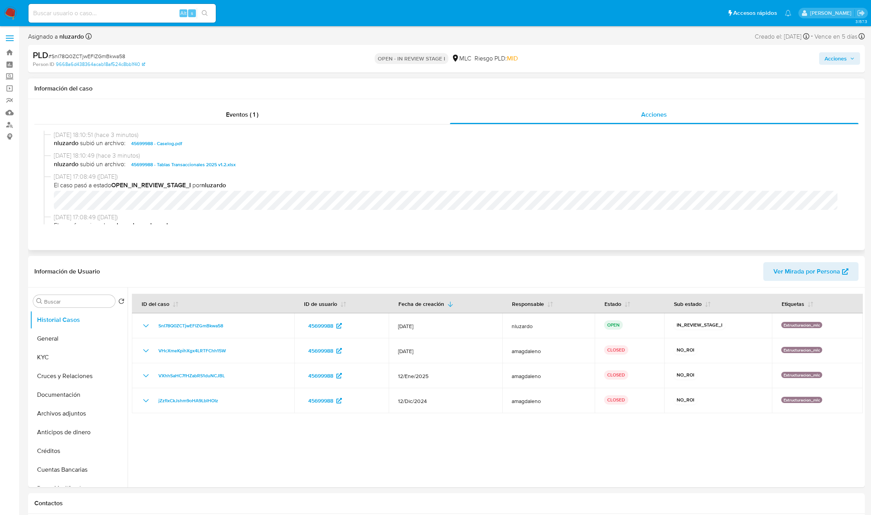
click at [225, 143] on span "nluzardo subió un archivo: 45699988 - Caselog.pdf" at bounding box center [450, 143] width 792 height 9
click at [225, 142] on span "nluzardo subió un archivo: 45699988 - Caselog.pdf" at bounding box center [450, 143] width 792 height 9
copy span "45699988 - Caselog.pdf"
click at [833, 55] on span "Acciones" at bounding box center [835, 58] width 22 height 12
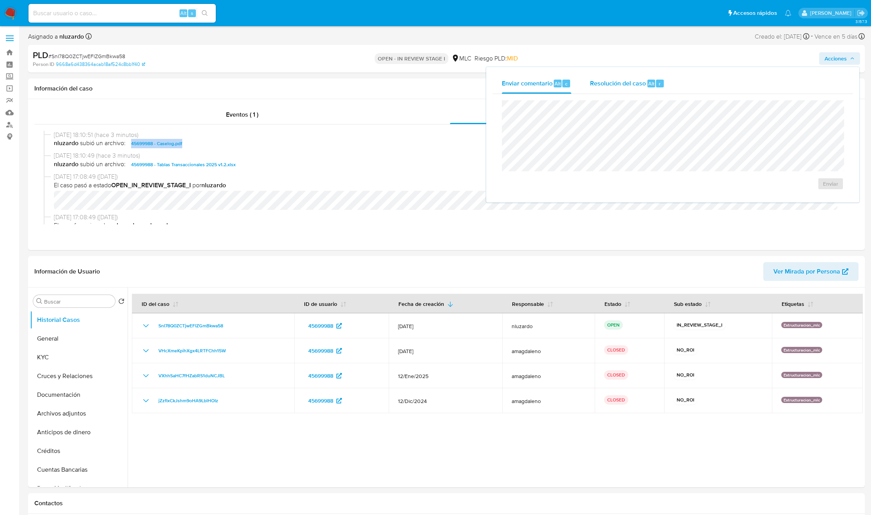
click at [643, 86] on span "Resolución del caso" at bounding box center [618, 83] width 56 height 9
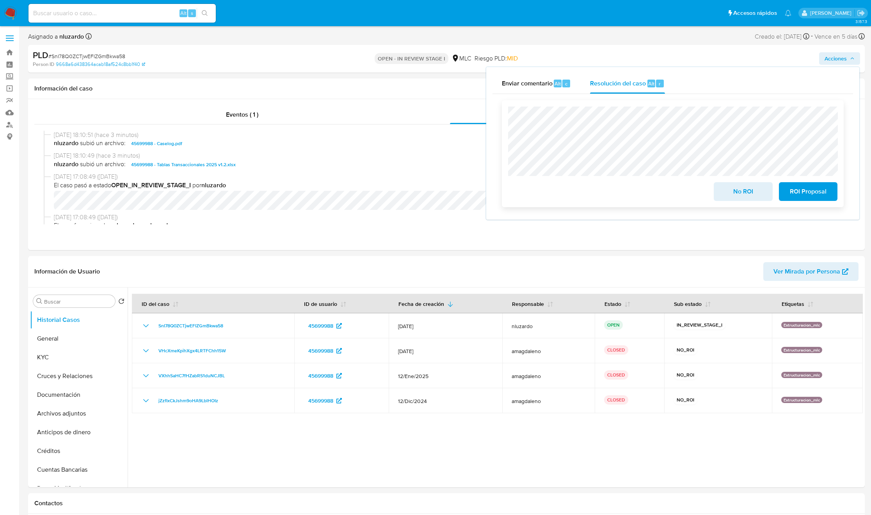
click at [736, 106] on div "No ROI ROI Proposal" at bounding box center [673, 153] width 342 height 107
click at [733, 200] on span "No ROI" at bounding box center [743, 191] width 38 height 17
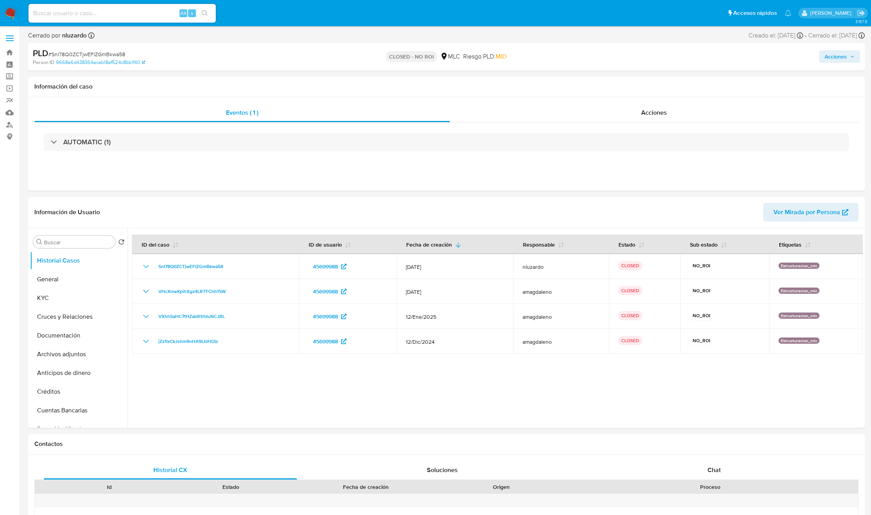
select select "10"
click at [50, 300] on button "KYC" at bounding box center [75, 298] width 91 height 19
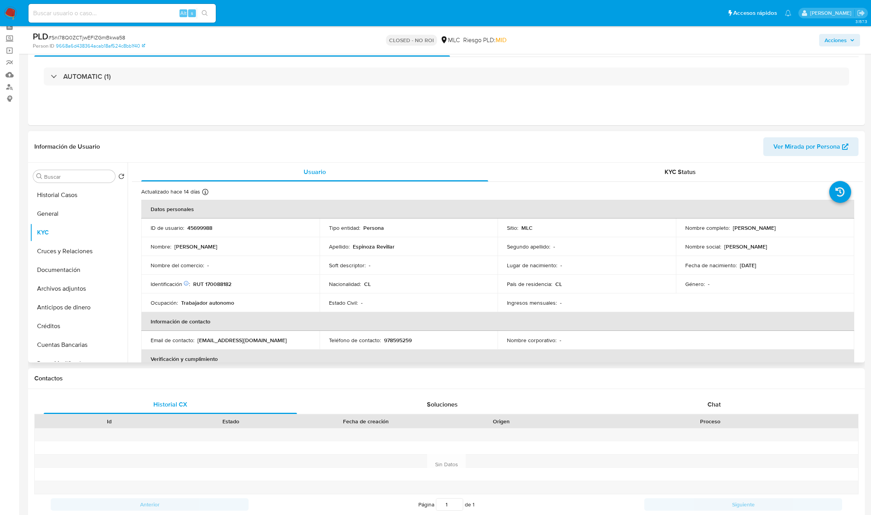
scroll to position [59, 0]
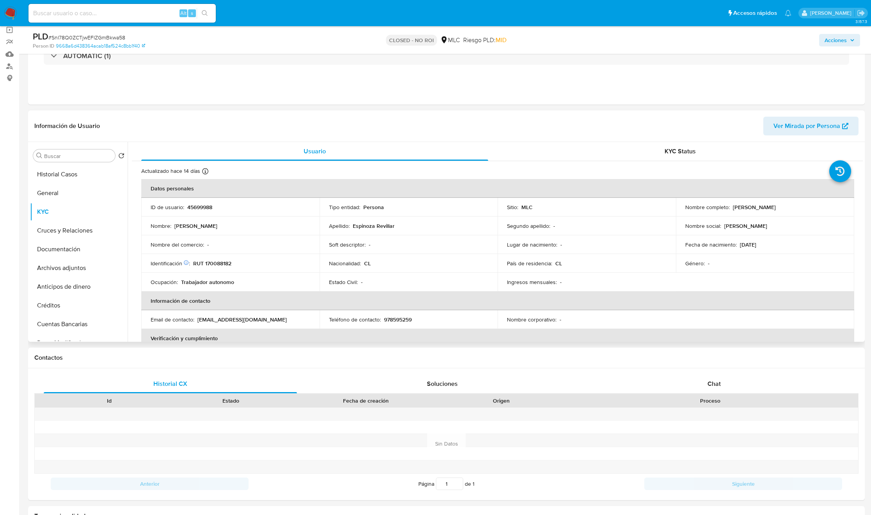
click at [576, 268] on td "País de residencia : CL" at bounding box center [586, 263] width 178 height 19
click at [860, 152] on button "KYC Status" at bounding box center [680, 151] width 366 height 19
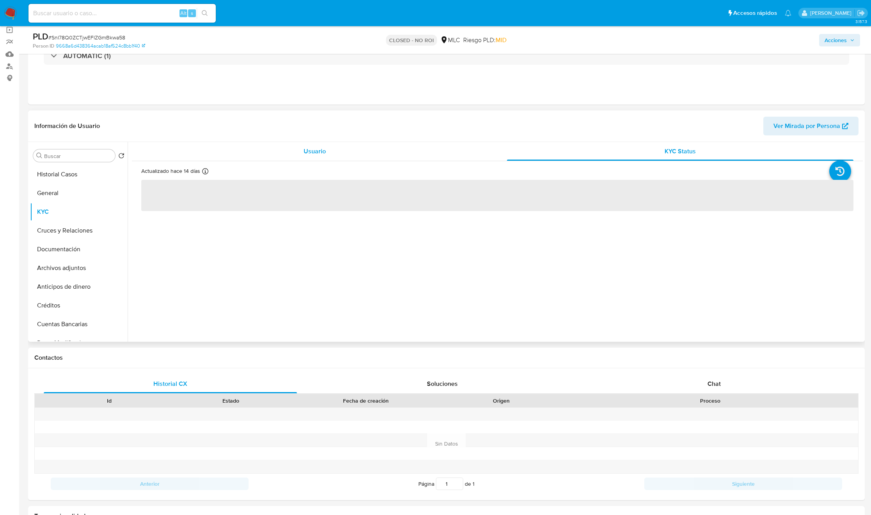
click at [367, 155] on div "Usuario" at bounding box center [314, 151] width 347 height 19
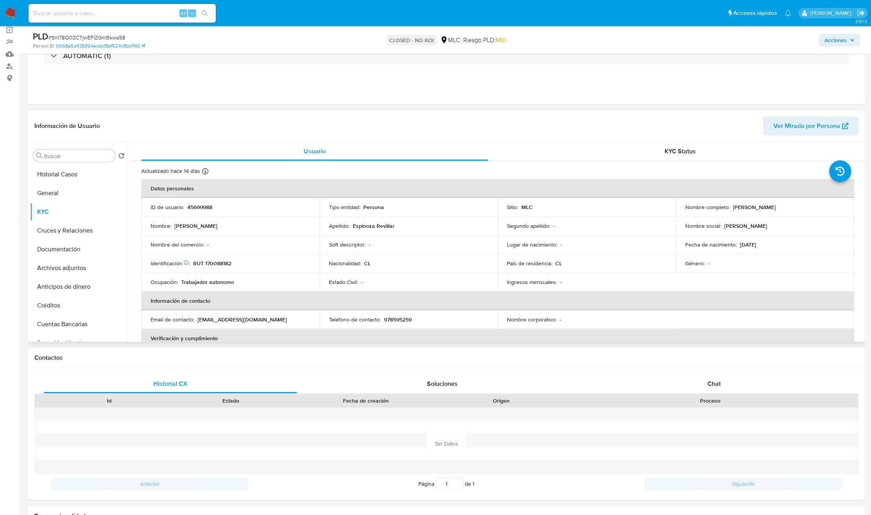
drag, startPoint x: 860, startPoint y: 169, endPoint x: 860, endPoint y: 174, distance: 5.9
click at [860, 174] on div "Usuario KYC Status Actualizado hace 14 días Creado: 19/11/2020 23:04:39 Actuali…" at bounding box center [495, 242] width 735 height 200
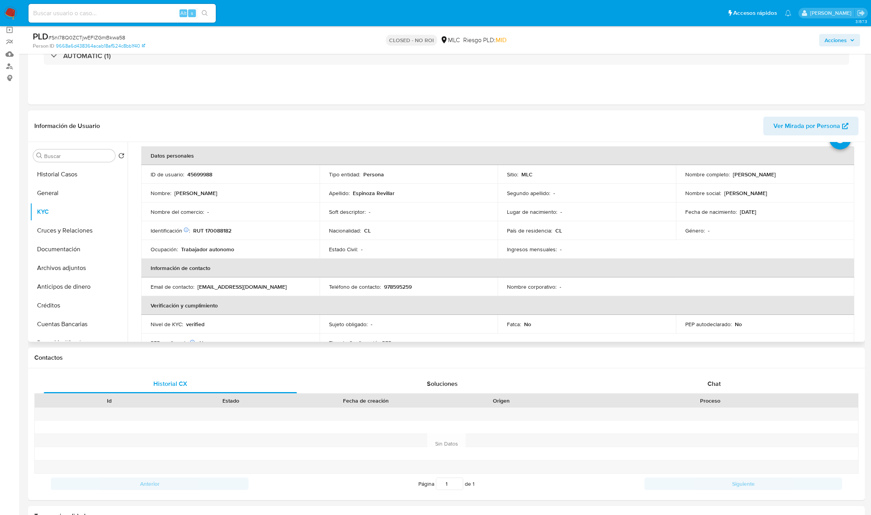
scroll to position [36, 0]
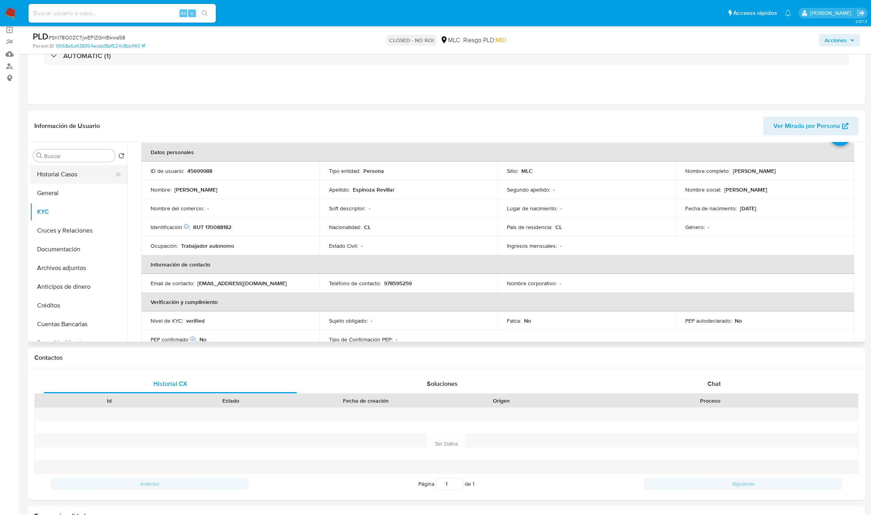
click at [57, 179] on button "Historial Casos" at bounding box center [75, 174] width 91 height 19
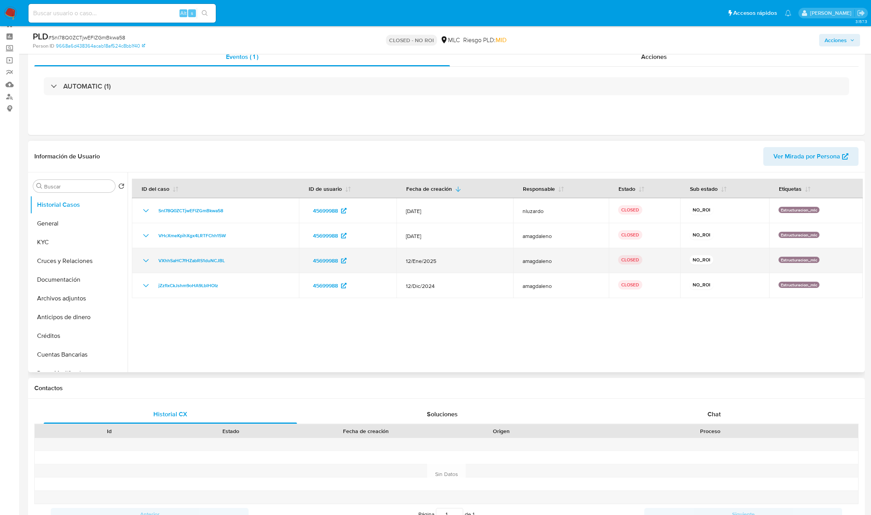
scroll to position [0, 0]
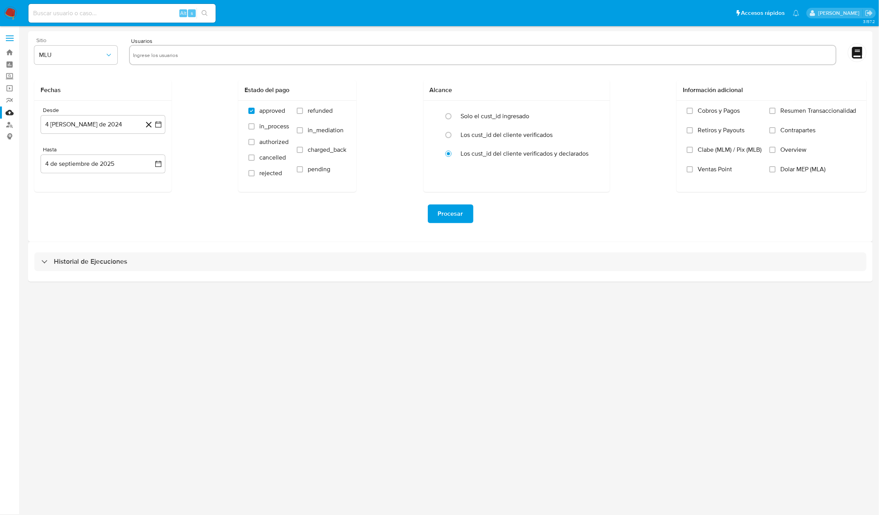
click at [61, 66] on div "Sitio MLU" at bounding box center [75, 52] width 83 height 30
click at [68, 57] on span "MLU" at bounding box center [72, 55] width 66 height 8
click at [48, 191] on span "MLC" at bounding box center [45, 189] width 12 height 8
click at [203, 54] on input "text" at bounding box center [483, 55] width 700 height 12
type input "2232548456"
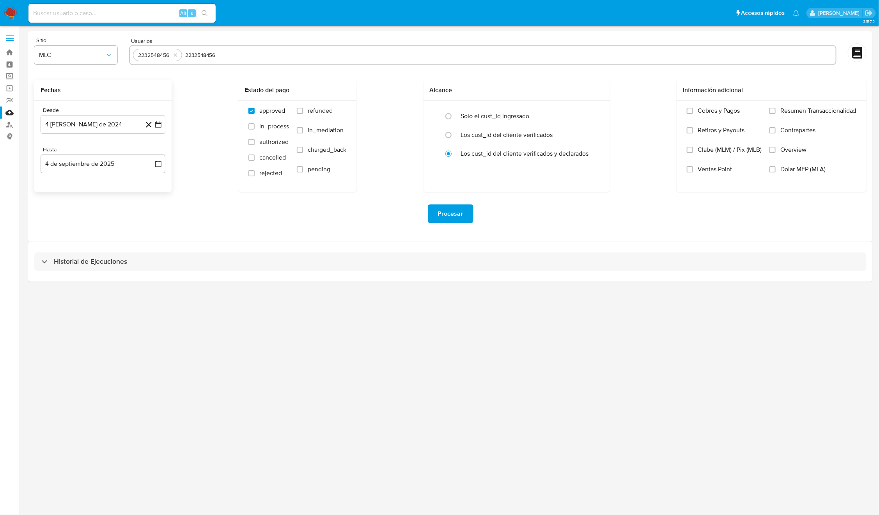
click at [103, 96] on div "Fechas" at bounding box center [102, 90] width 137 height 21
click at [87, 123] on button "4 [PERSON_NAME] de 2024" at bounding box center [103, 124] width 125 height 19
click at [69, 213] on button "13" at bounding box center [72, 212] width 12 height 12
click at [73, 164] on button "4 de septiembre de 2025" at bounding box center [103, 164] width 125 height 19
click at [53, 191] on icon "Mes anterior" at bounding box center [54, 191] width 9 height 9
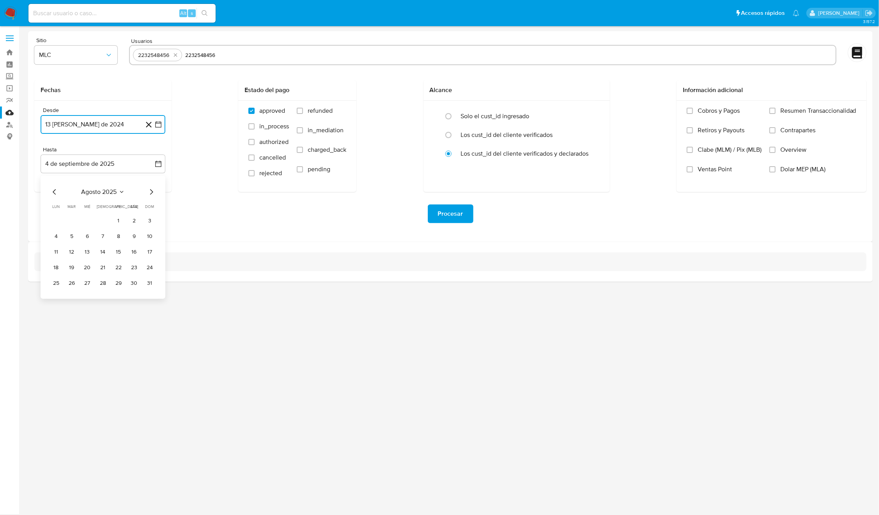
click at [102, 252] on button "14" at bounding box center [103, 252] width 12 height 12
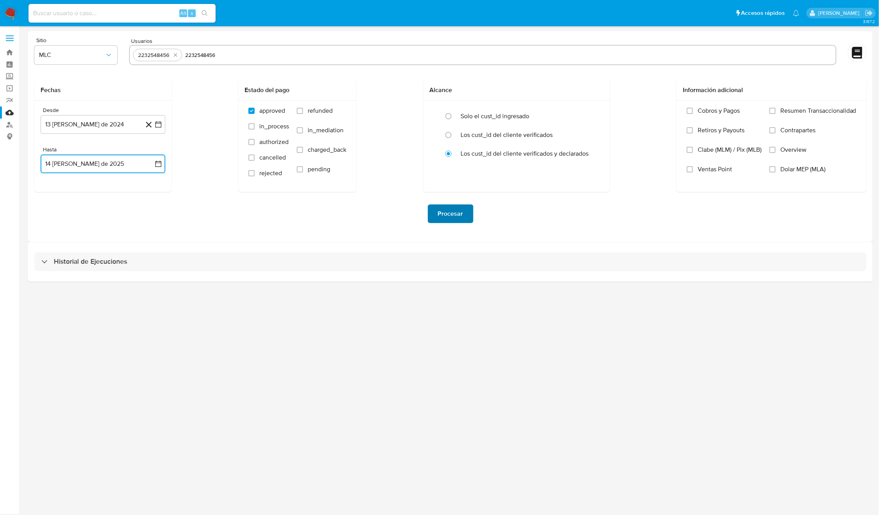
click at [438, 213] on button "Procesar" at bounding box center [451, 213] width 46 height 19
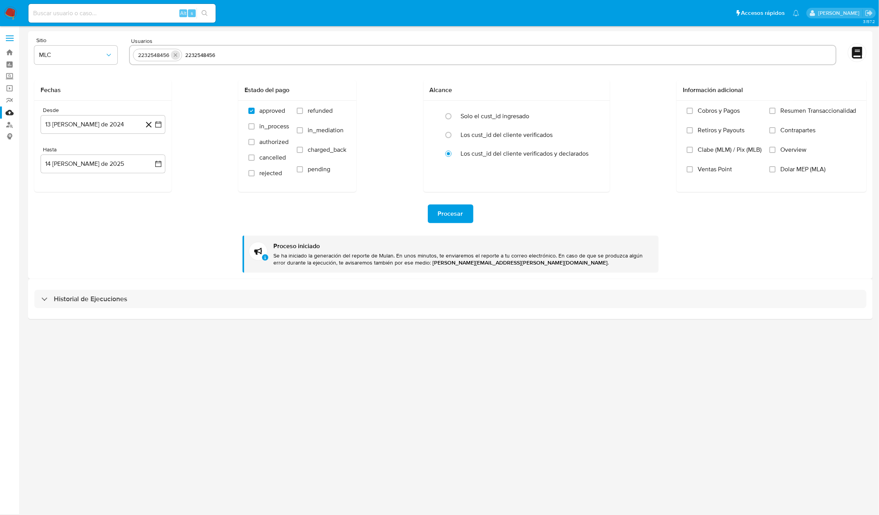
click at [179, 58] on button "quitar 2232548456" at bounding box center [175, 54] width 9 height 9
click at [179, 55] on input "2232548456" at bounding box center [483, 55] width 700 height 12
paste input "362077391"
type input "362077391"
click at [193, 87] on div "Fechas Desde 13 de agosto de 2024 4-08-2024 Hasta 14 de agosto de 2025 4-09-202…" at bounding box center [450, 136] width 833 height 112
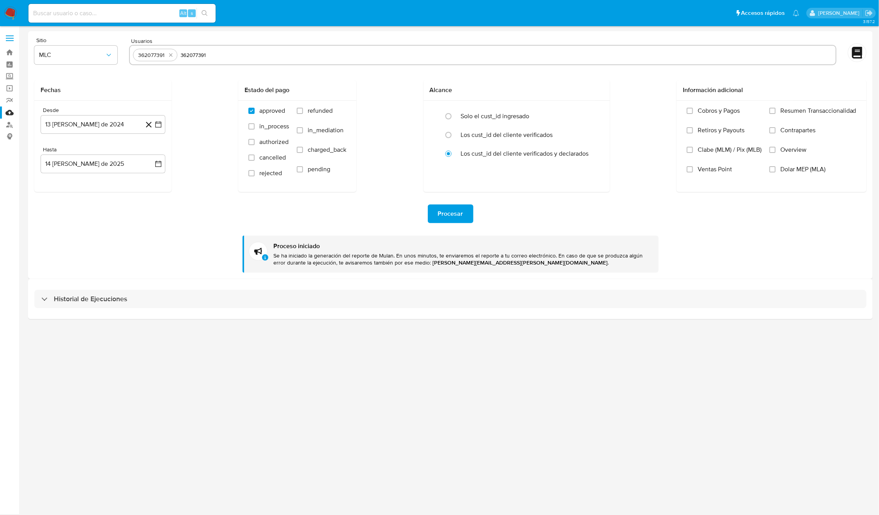
click at [444, 221] on span "Procesar" at bounding box center [450, 213] width 25 height 17
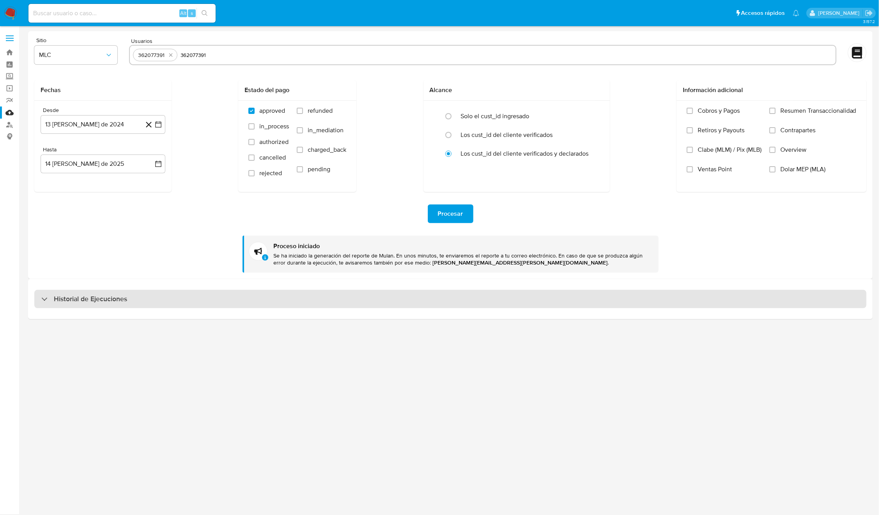
click at [219, 295] on div "Historial de Ejecuciones" at bounding box center [450, 299] width 833 height 19
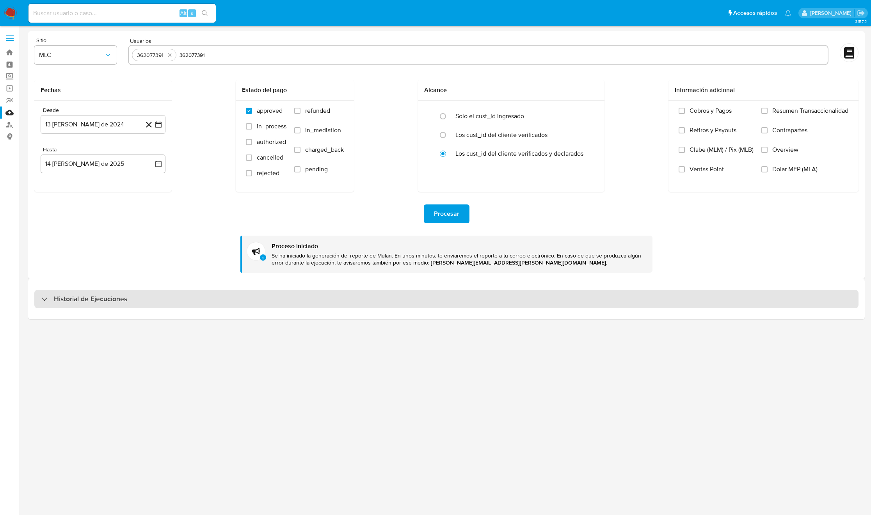
select select "10"
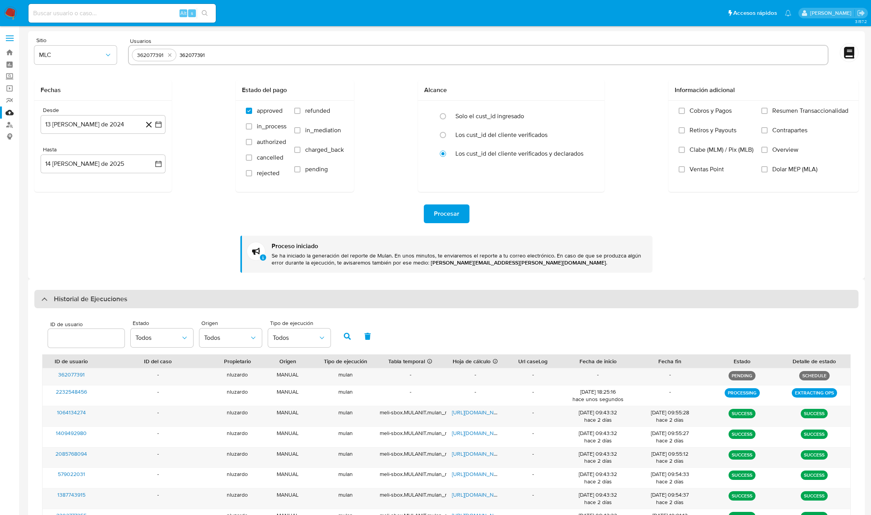
click at [84, 302] on h3 "Historial de Ejecuciones" at bounding box center [90, 299] width 73 height 9
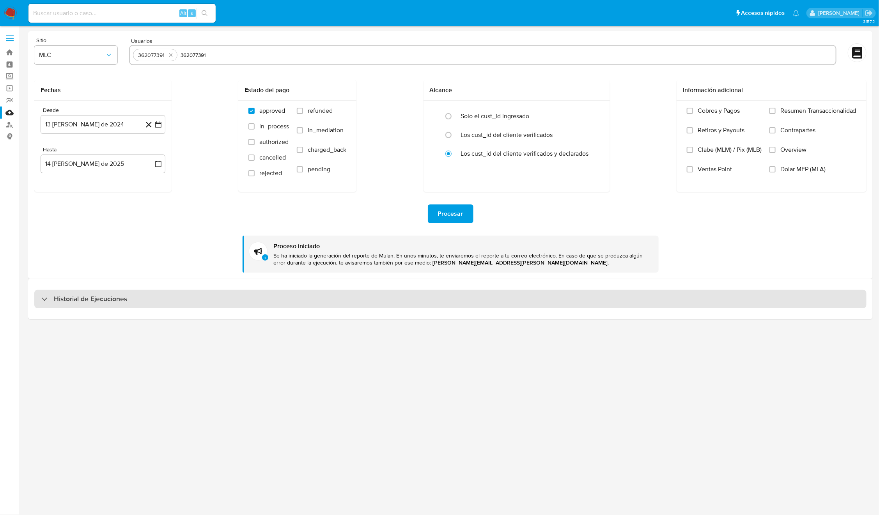
click at [84, 302] on h3 "Historial de Ejecuciones" at bounding box center [90, 299] width 73 height 9
select select "10"
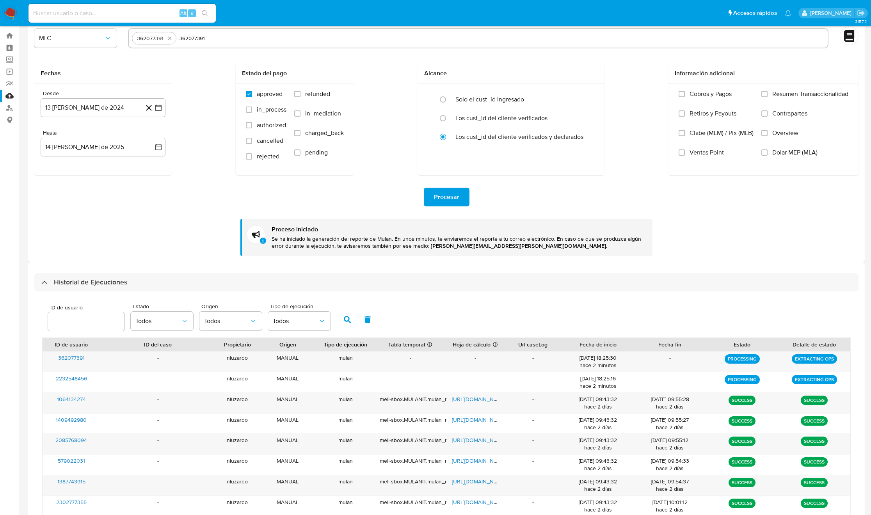
scroll to position [32, 0]
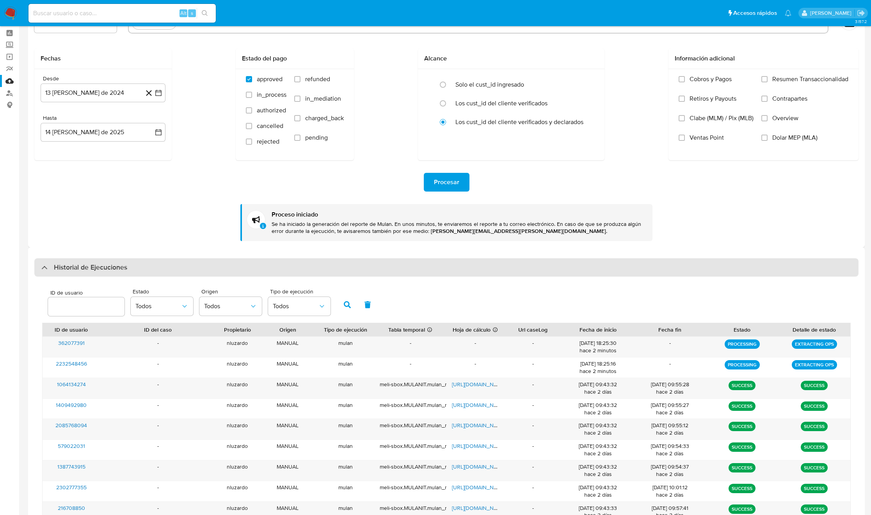
click at [118, 268] on h3 "Historial de Ejecuciones" at bounding box center [90, 267] width 73 height 9
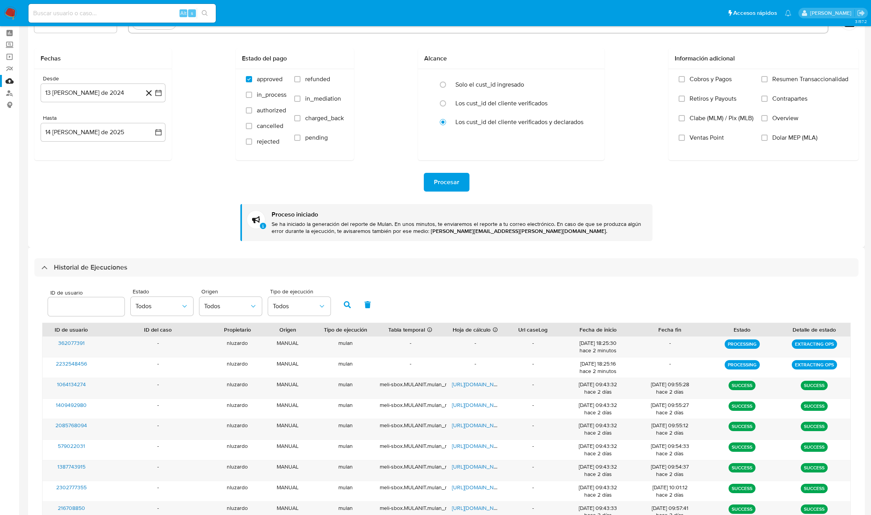
scroll to position [0, 0]
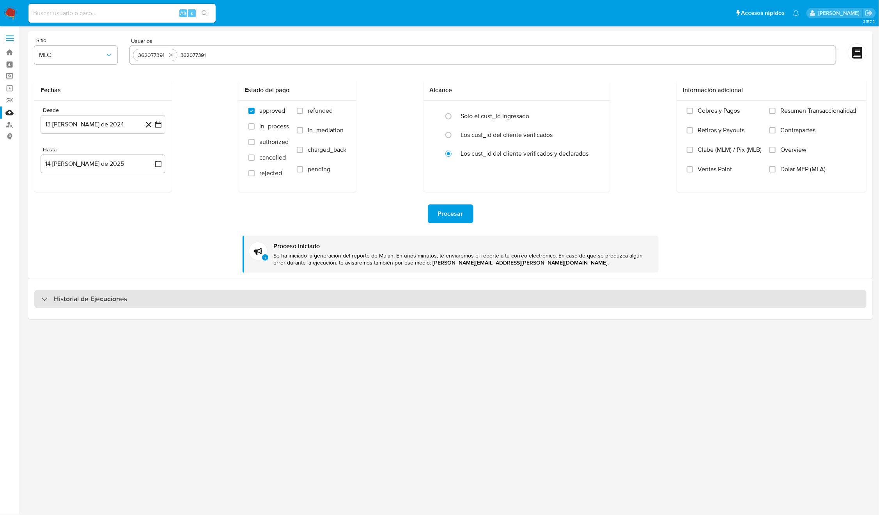
click at [122, 298] on h3 "Historial de Ejecuciones" at bounding box center [90, 299] width 73 height 9
select select "10"
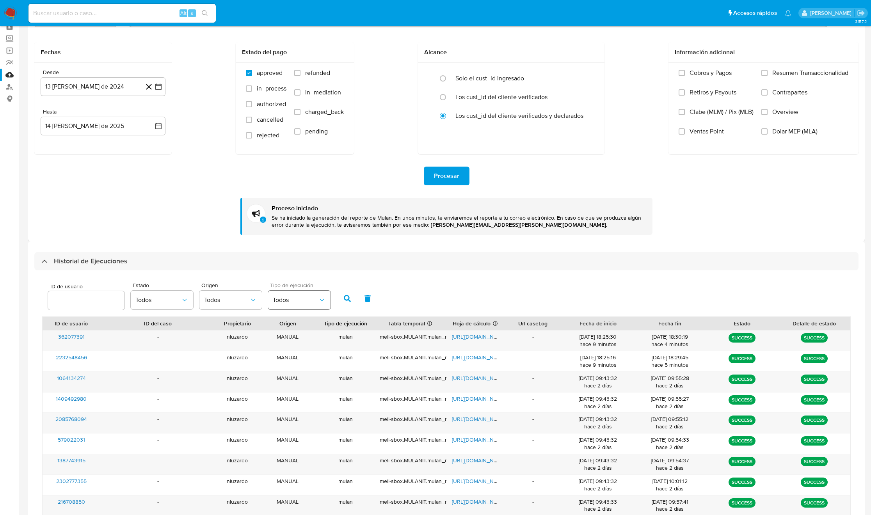
scroll to position [59, 0]
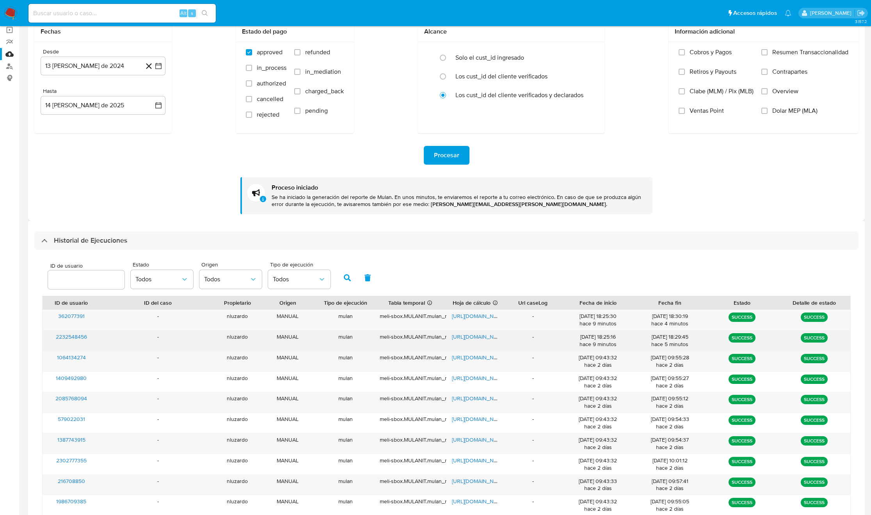
click at [488, 336] on span "https://docs.google.com/spreadsheets/d/1PYhFLo_vBzdutT0rxwfcumBardZ7KQlXw-8BuNN…" at bounding box center [479, 337] width 54 height 8
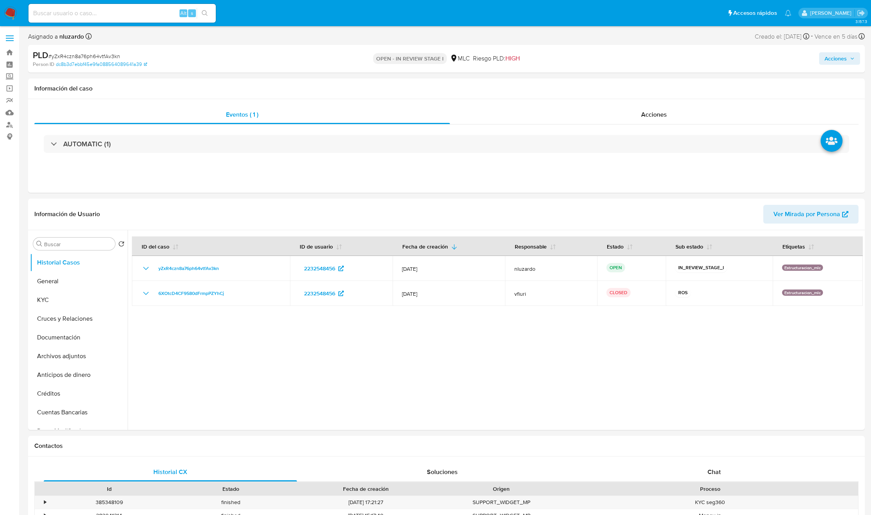
select select "10"
click at [79, 304] on button "KYC" at bounding box center [75, 300] width 91 height 19
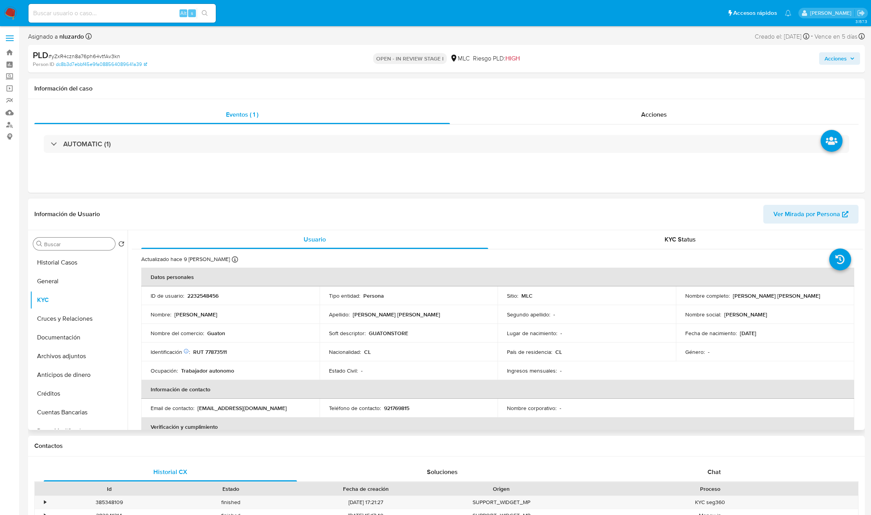
click at [63, 244] on input "Buscar" at bounding box center [78, 244] width 68 height 7
type input "CR"
click at [59, 287] on button "Cruces y Relaciones" at bounding box center [75, 281] width 91 height 19
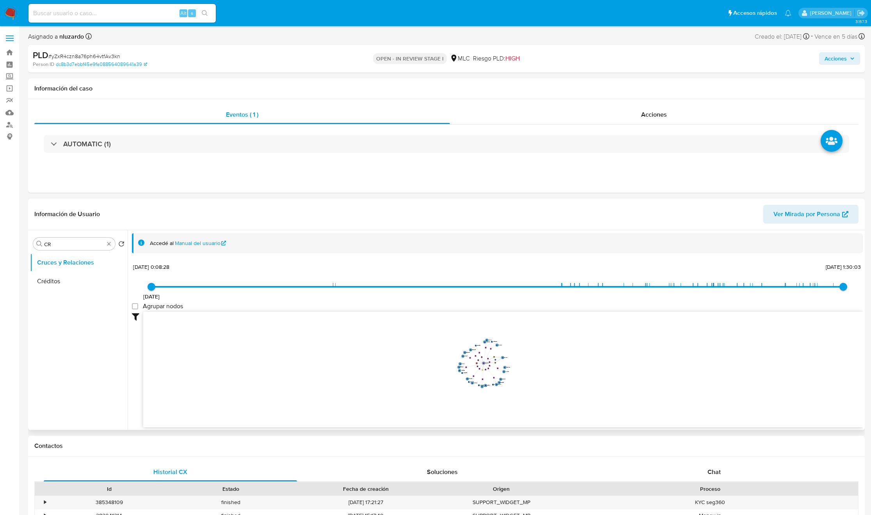
drag, startPoint x: 451, startPoint y: 383, endPoint x: 493, endPoint y: 382, distance: 42.2
click at [493, 382] on icon "device-68647926ef34bffd227e247e  user-2232548456  2232548456 user-363010472 …" at bounding box center [503, 368] width 720 height 113
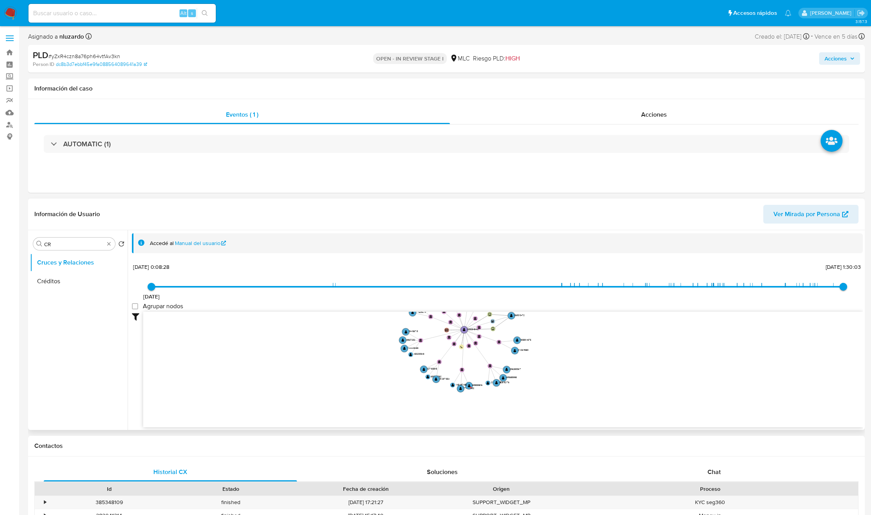
drag, startPoint x: 487, startPoint y: 359, endPoint x: 500, endPoint y: 388, distance: 32.0
click at [500, 388] on icon "device-68647926ef34bffd227e247e  user-2232548456  2232548456 user-363010472 …" at bounding box center [503, 368] width 720 height 113
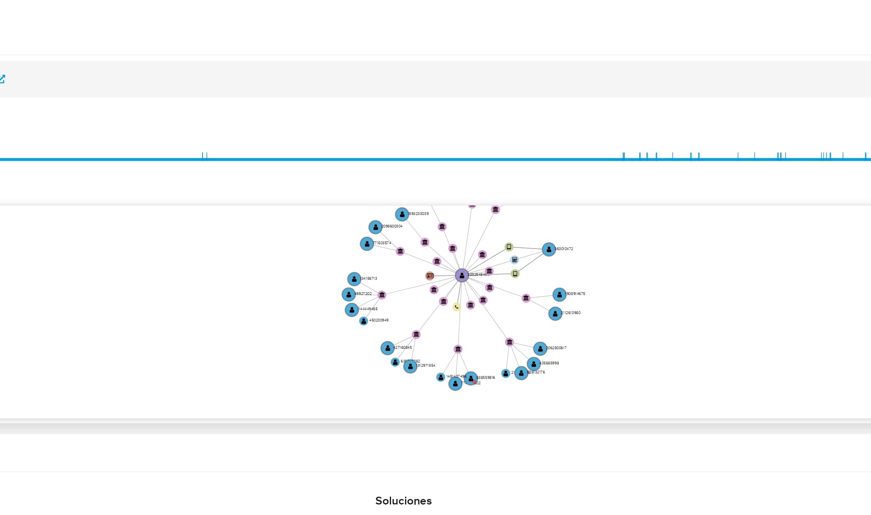
drag, startPoint x: 576, startPoint y: 383, endPoint x: 576, endPoint y: 397, distance: 13.7
click at [576, 397] on icon "device-68647926ef34bffd227e247e  user-2232548456  2232548456 user-363010472 …" at bounding box center [503, 368] width 720 height 113
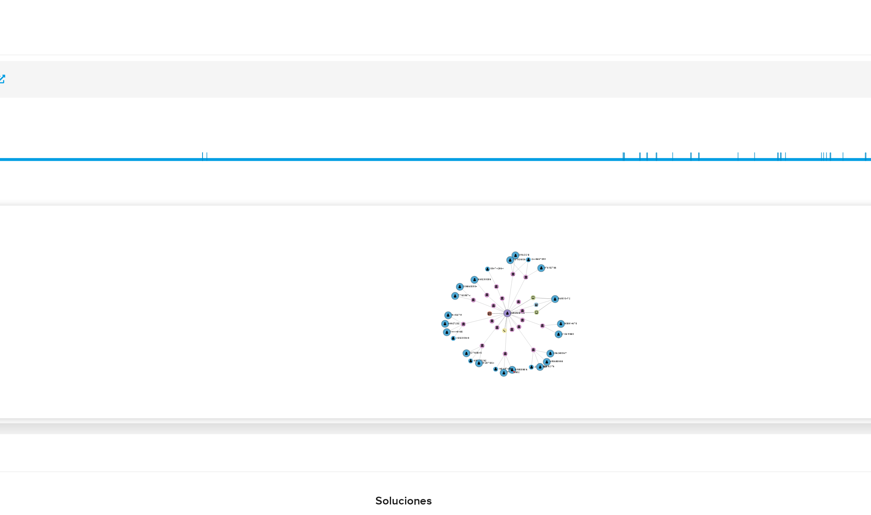
drag, startPoint x: 576, startPoint y: 397, endPoint x: 551, endPoint y: 391, distance: 26.1
click at [551, 391] on icon "device-68647926ef34bffd227e247e  user-2232548456  2232548456 user-363010472 …" at bounding box center [503, 368] width 720 height 113
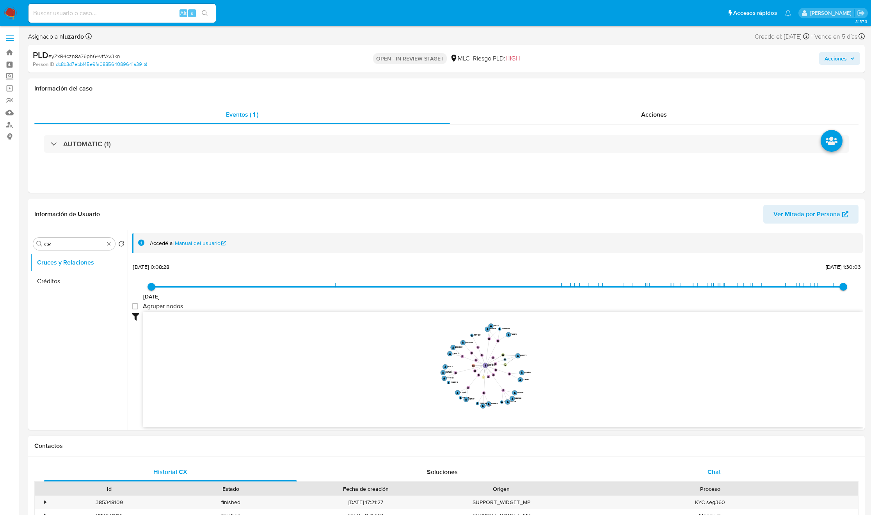
click at [712, 479] on div "Chat" at bounding box center [714, 472] width 253 height 19
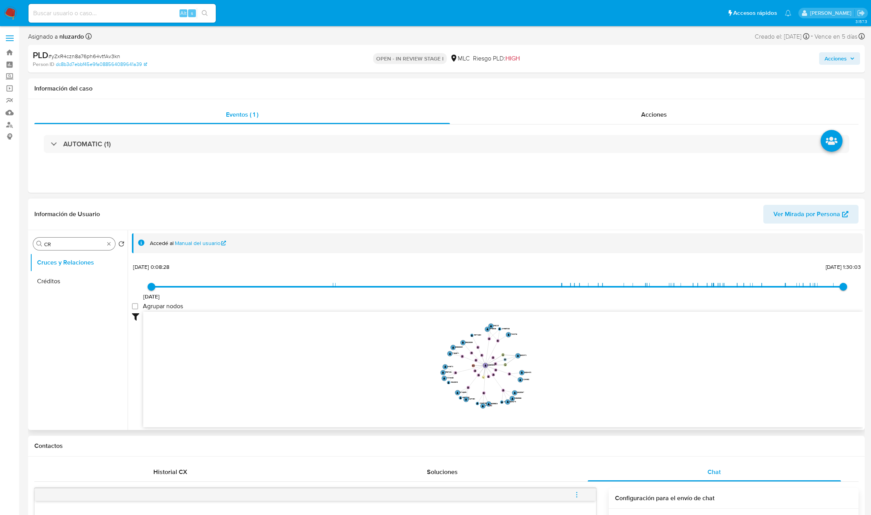
click at [64, 245] on input "CR" at bounding box center [74, 244] width 60 height 7
type input "DOC"
click at [65, 274] on button "Documentación" at bounding box center [75, 281] width 91 height 19
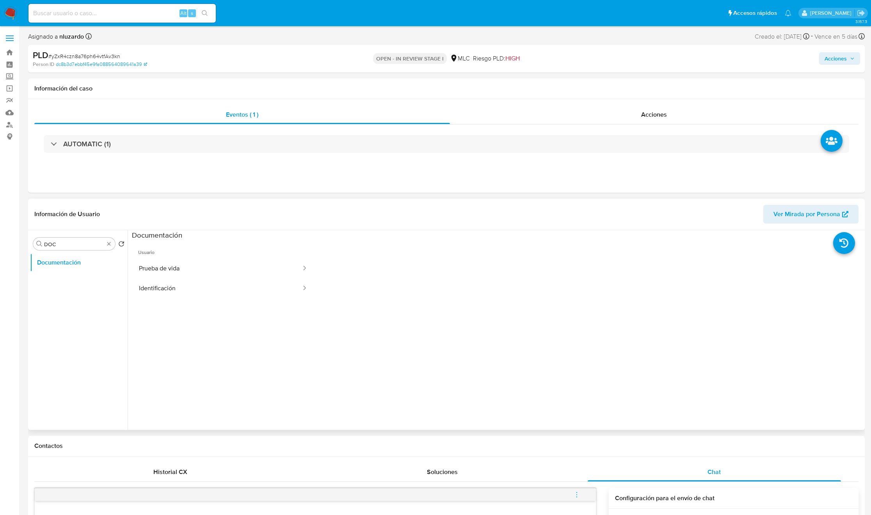
click at [192, 301] on ul "Usuario Prueba de vida Identificación" at bounding box center [223, 352] width 183 height 225
click at [194, 279] on button "Identificación" at bounding box center [217, 289] width 170 height 20
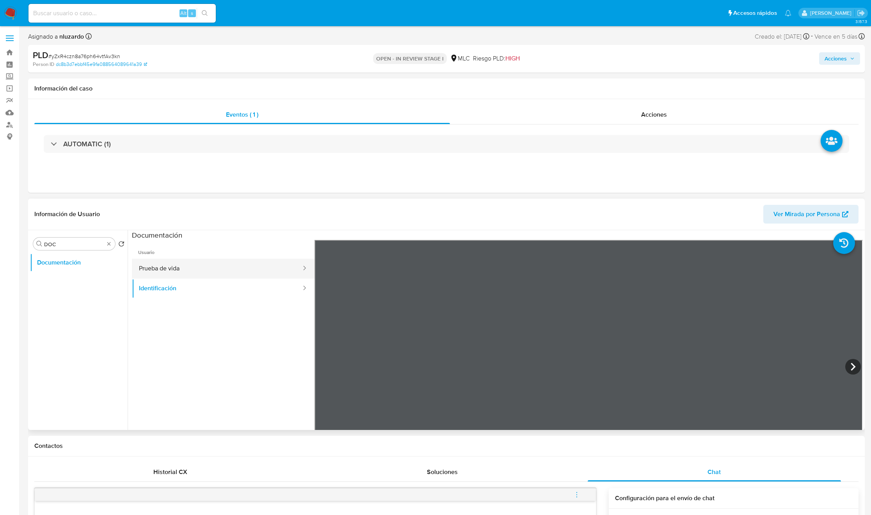
click at [194, 272] on button "Prueba de vida" at bounding box center [217, 269] width 170 height 20
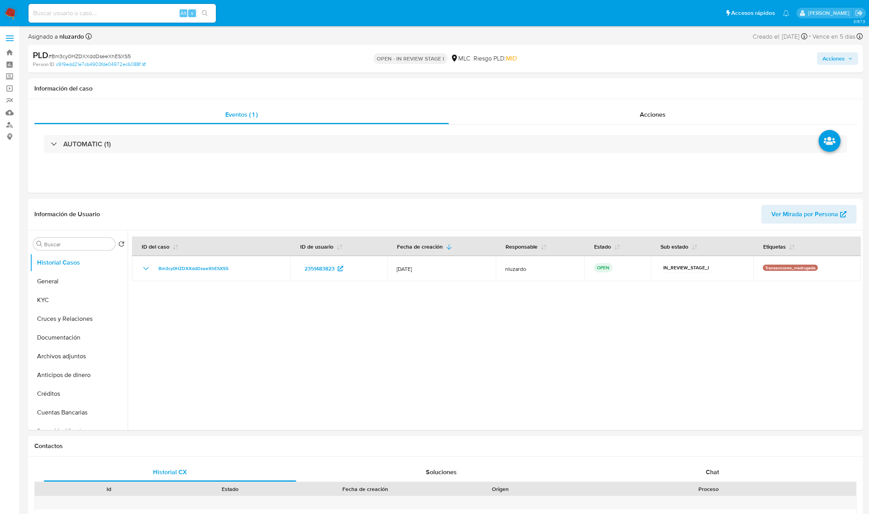
select select "10"
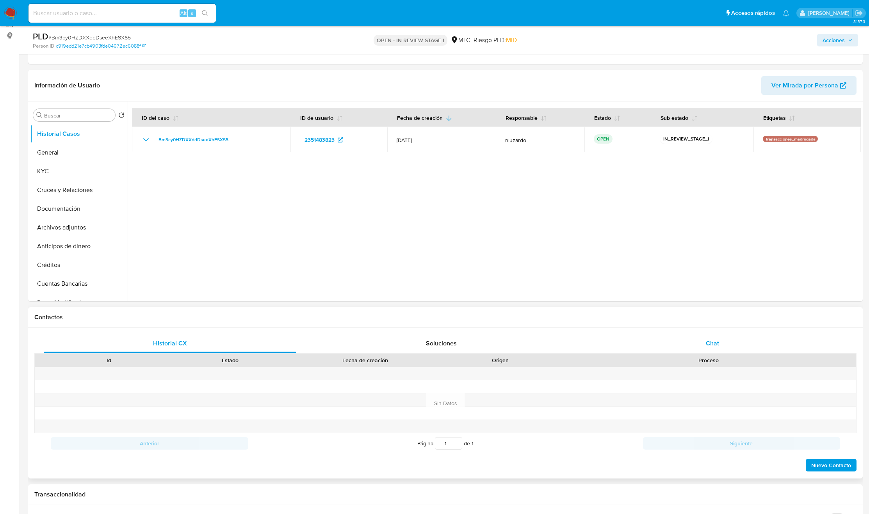
scroll to position [117, 0]
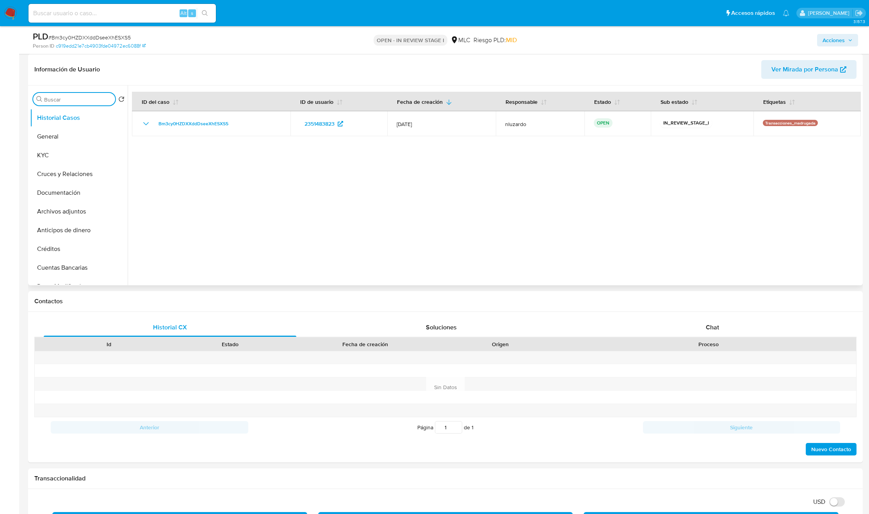
click at [51, 101] on input "Buscar" at bounding box center [78, 99] width 68 height 7
type input "ad"
click at [52, 136] on button "Archivos adjuntos" at bounding box center [79, 136] width 98 height 19
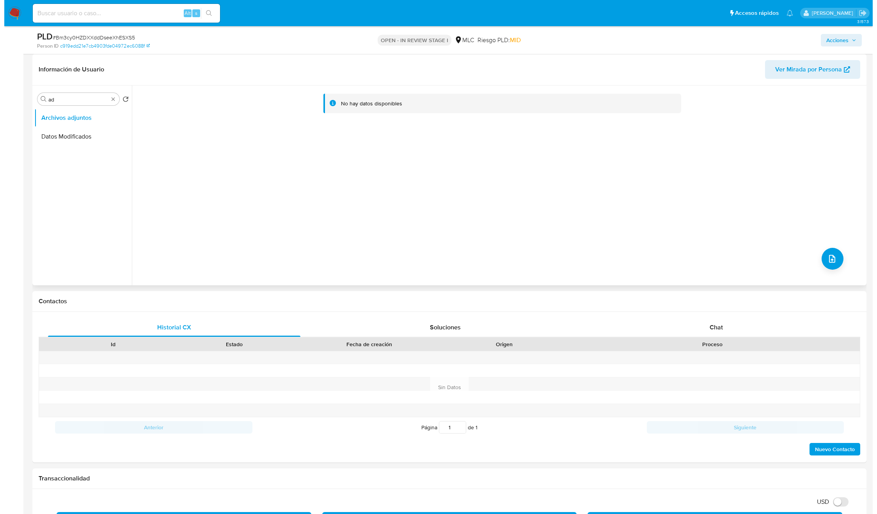
scroll to position [0, 0]
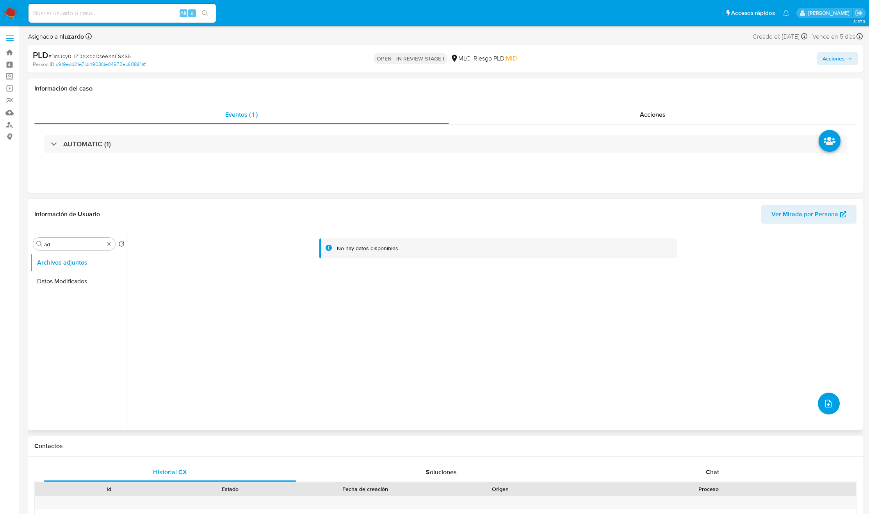
click at [817, 404] on button "upload-file" at bounding box center [828, 404] width 22 height 22
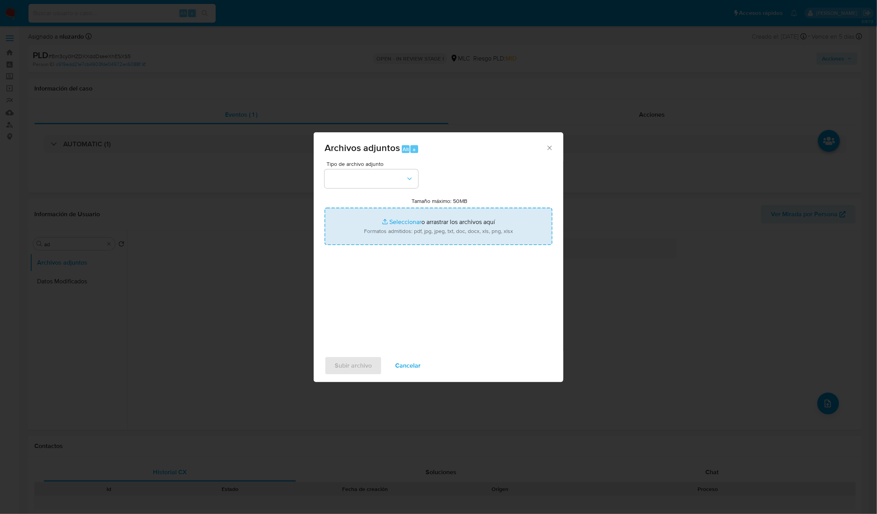
type input "C:\fakepath\2351483823 - Caselog.pdf"
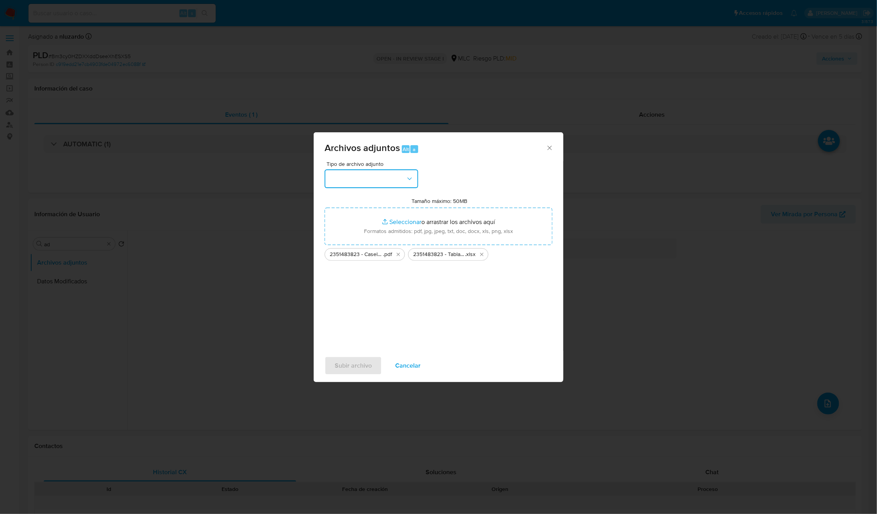
click at [412, 185] on button "button" at bounding box center [372, 178] width 94 height 19
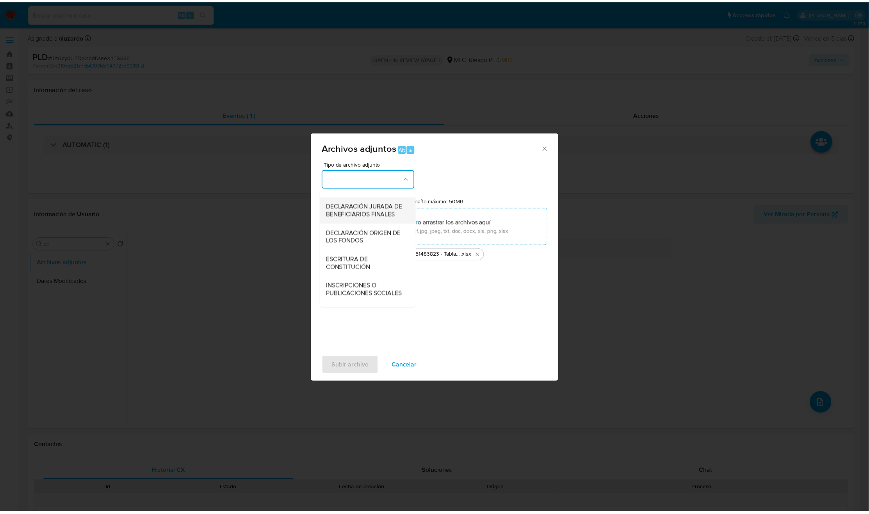
scroll to position [90, 0]
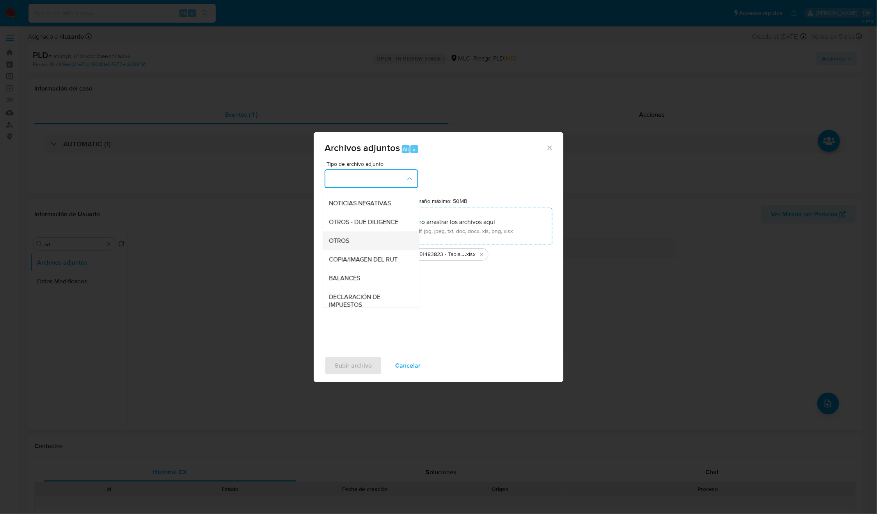
click at [336, 245] on span "OTROS" at bounding box center [339, 241] width 20 height 8
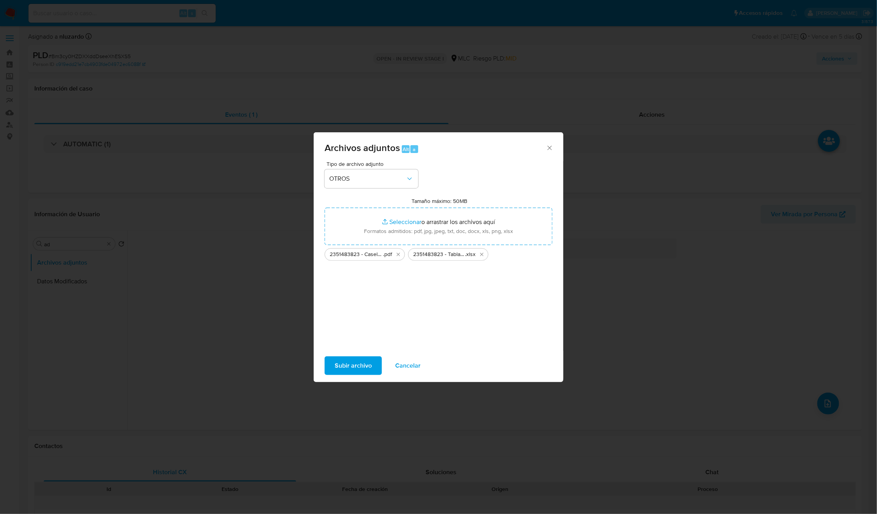
click at [370, 366] on span "Subir archivo" at bounding box center [353, 365] width 37 height 17
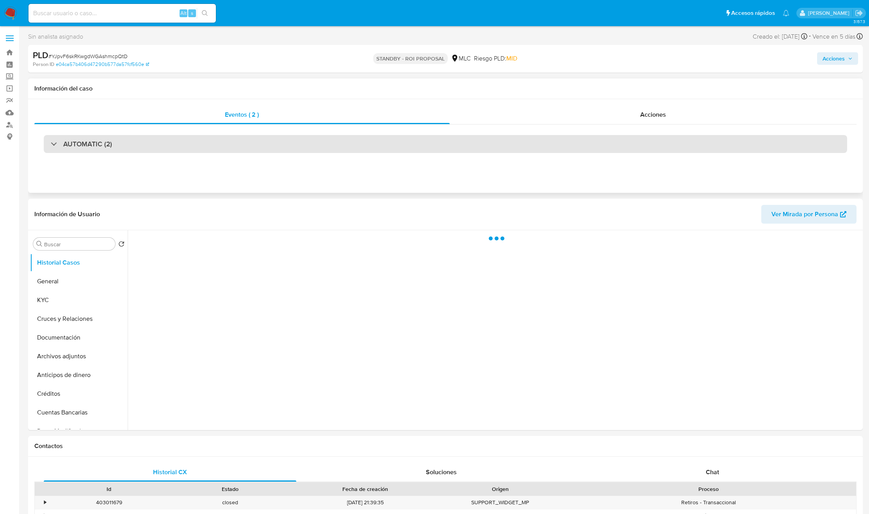
click at [304, 148] on div "AUTOMATIC (2)" at bounding box center [445, 144] width 803 height 18
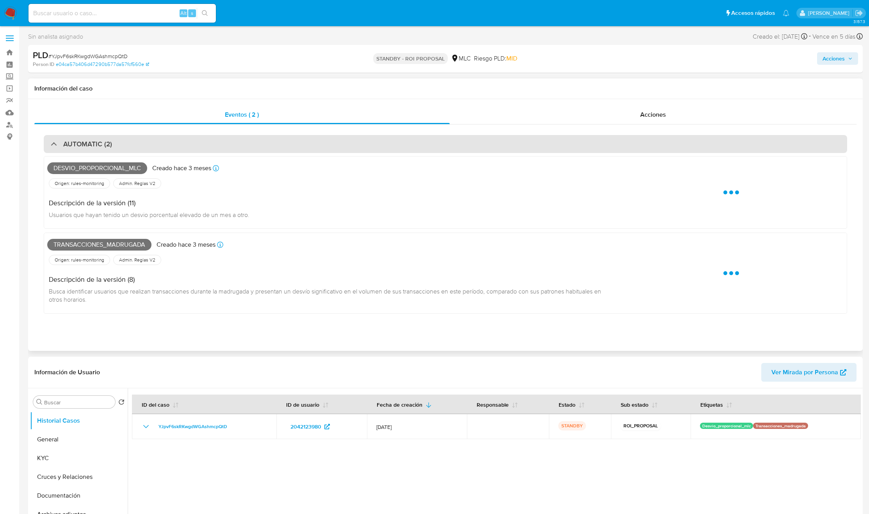
select select "10"
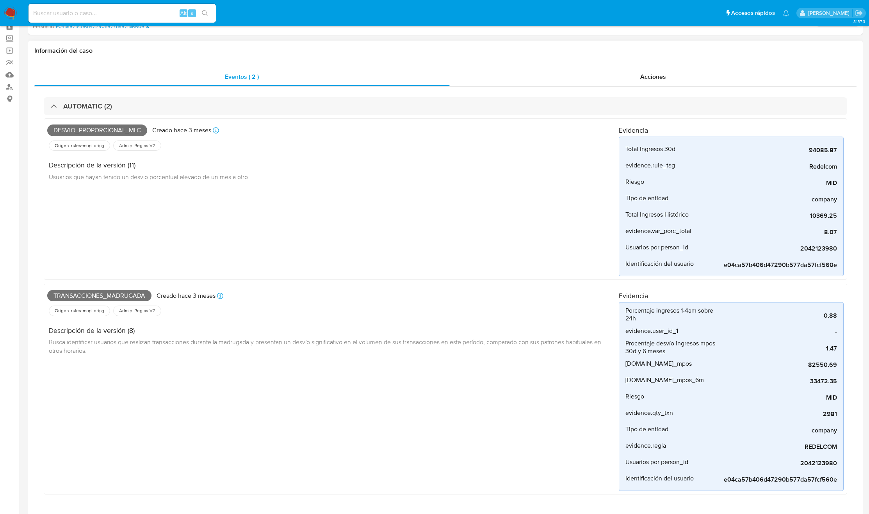
scroll to position [59, 0]
